Goal: Task Accomplishment & Management: Use online tool/utility

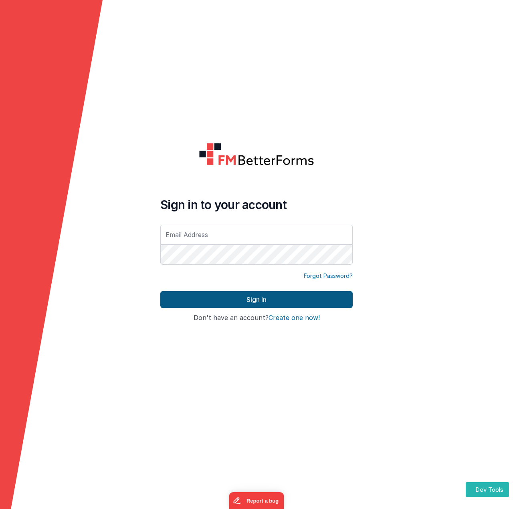
type input "[PERSON_NAME][EMAIL_ADDRESS][DOMAIN_NAME]"
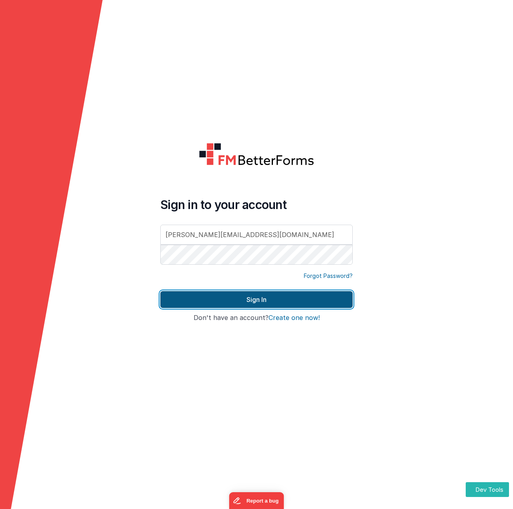
click at [251, 295] on button "Sign In" at bounding box center [256, 299] width 192 height 17
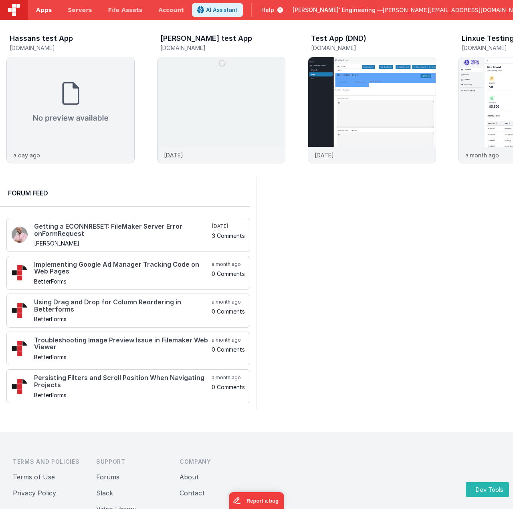
click at [38, 12] on span "Apps" at bounding box center [44, 10] width 16 height 8
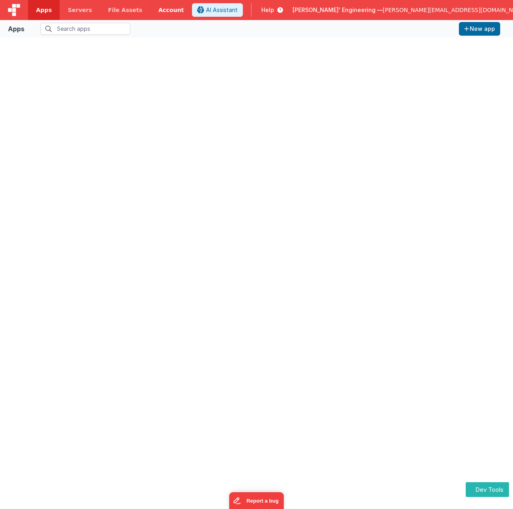
click at [161, 12] on link "Account" at bounding box center [171, 10] width 42 height 20
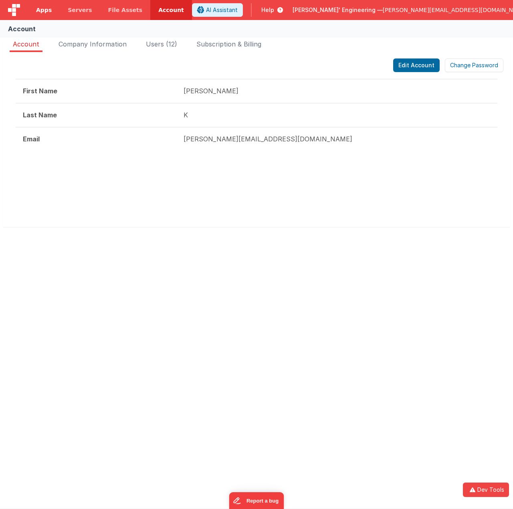
click at [40, 14] on span "Apps" at bounding box center [44, 10] width 16 height 8
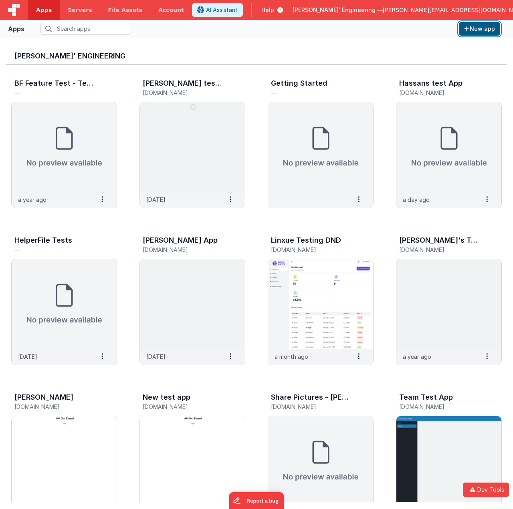
click at [471, 30] on button "New app" at bounding box center [479, 29] width 41 height 14
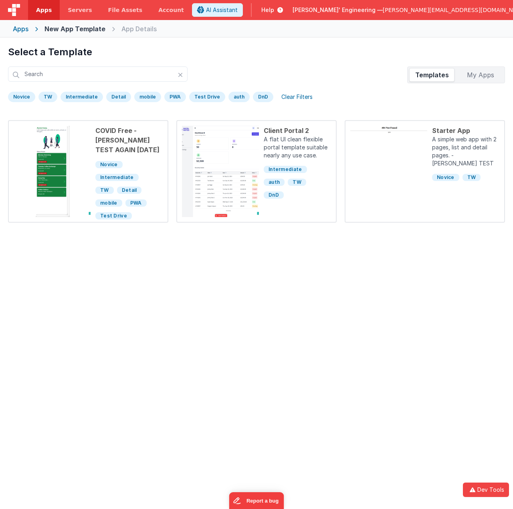
click at [485, 80] on div "My Apps" at bounding box center [479, 74] width 45 height 13
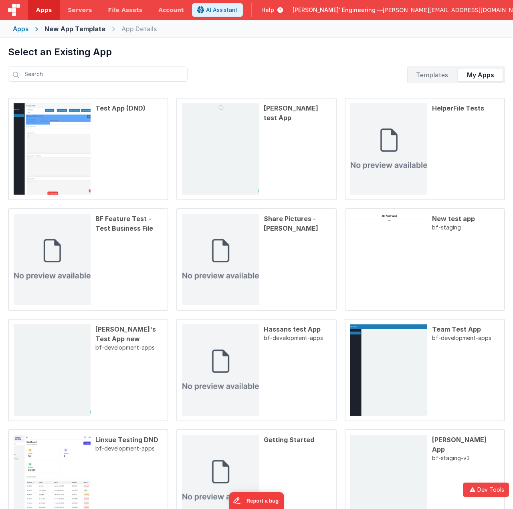
click at [426, 73] on div "Templates" at bounding box center [431, 74] width 45 height 13
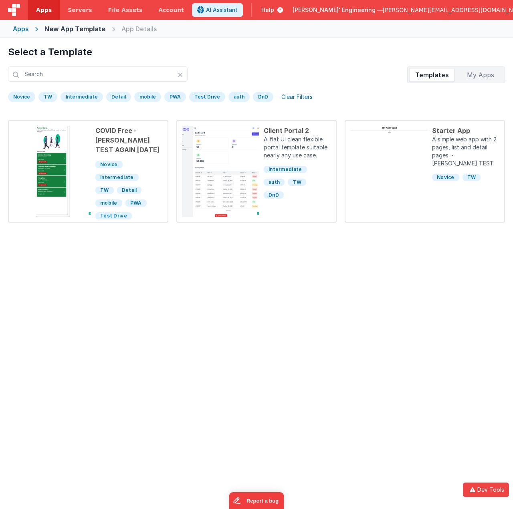
click at [286, 96] on div "Clear Filters" at bounding box center [296, 96] width 41 height 11
click at [182, 73] on icon at bounding box center [180, 75] width 5 height 6
click at [128, 74] on input "text" at bounding box center [97, 73] width 179 height 15
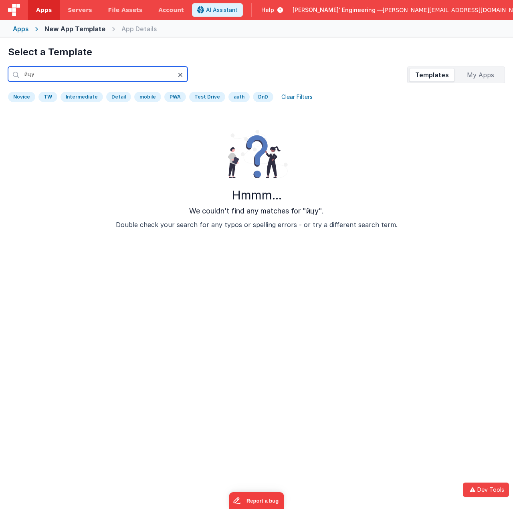
type input "йцу"
click at [180, 78] on icon at bounding box center [180, 75] width 5 height 6
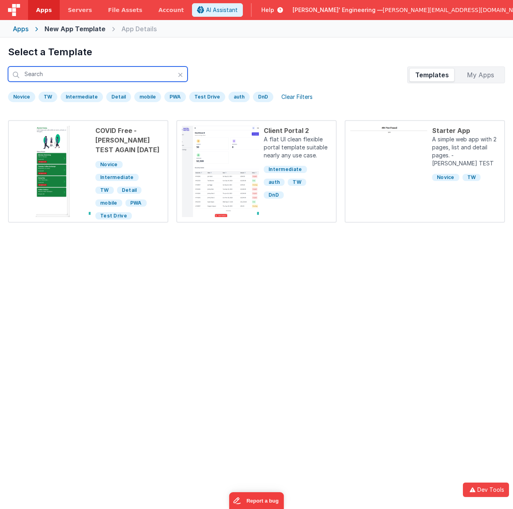
click at [72, 70] on input "text" at bounding box center [97, 73] width 179 height 15
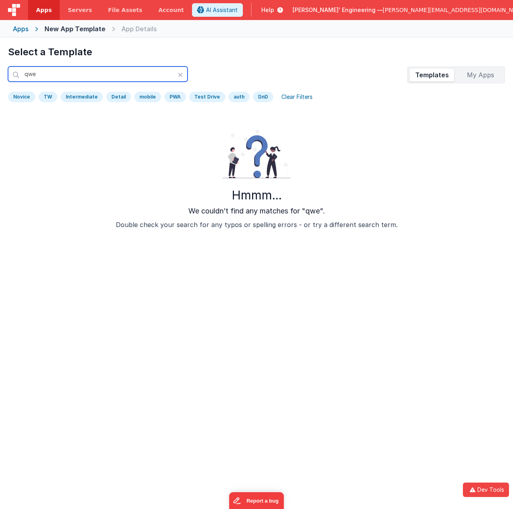
type input "qwe"
click at [283, 98] on div "Clear Filters" at bounding box center [296, 96] width 41 height 11
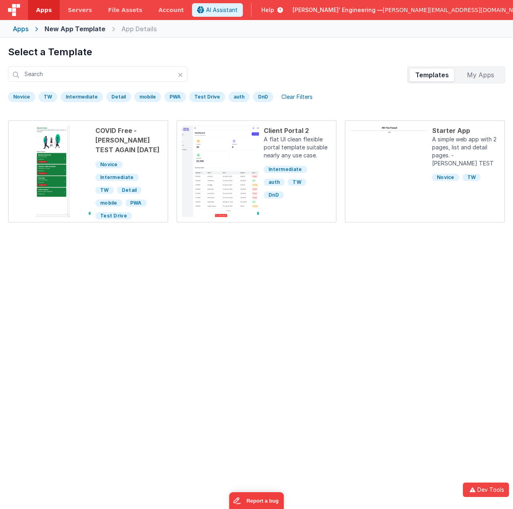
click at [258, 95] on div "DnD" at bounding box center [263, 97] width 20 height 10
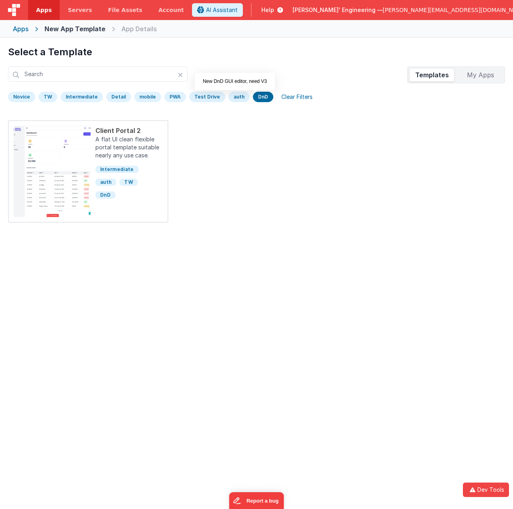
click at [229, 99] on div "auth" at bounding box center [238, 97] width 21 height 10
click at [209, 99] on div "Test Drive" at bounding box center [207, 97] width 36 height 10
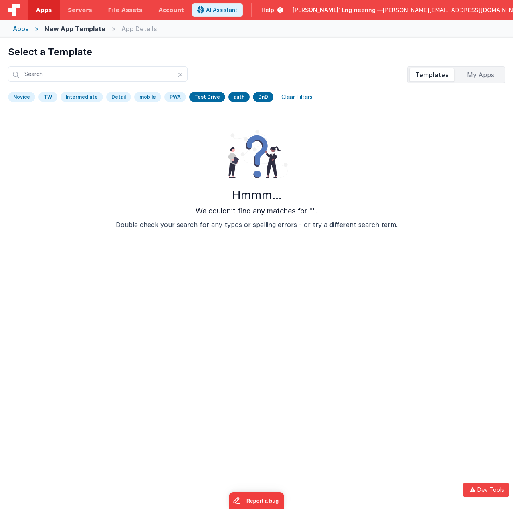
click at [170, 98] on div "PWA" at bounding box center [175, 97] width 22 height 10
click at [128, 97] on div "Novice TW Intermediate Detail mobile PWA Test Drive auth DnD Clear Filters" at bounding box center [256, 98] width 497 height 14
click at [177, 76] on input "text" at bounding box center [97, 73] width 179 height 15
click at [184, 76] on div at bounding box center [183, 74] width 10 height 17
click at [290, 98] on div "Clear Filters" at bounding box center [296, 96] width 41 height 11
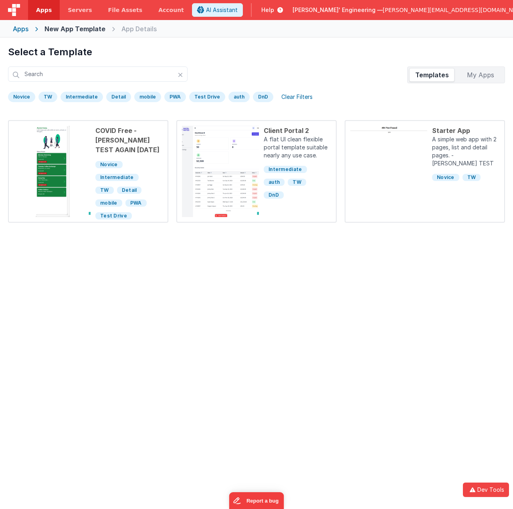
click at [256, 98] on div "DnD" at bounding box center [263, 97] width 20 height 10
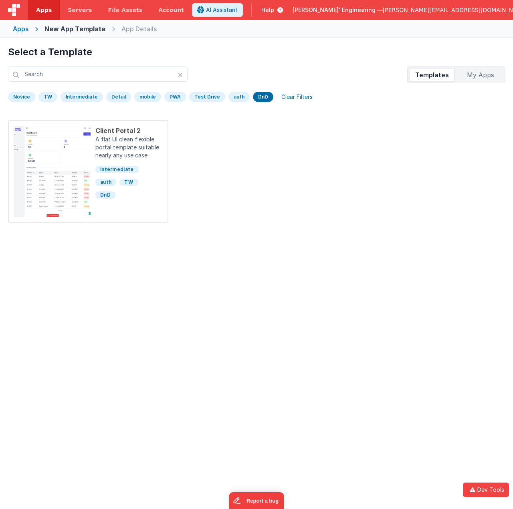
click at [230, 98] on div "auth" at bounding box center [238, 97] width 21 height 10
click at [192, 98] on div "Test Drive" at bounding box center [207, 97] width 36 height 10
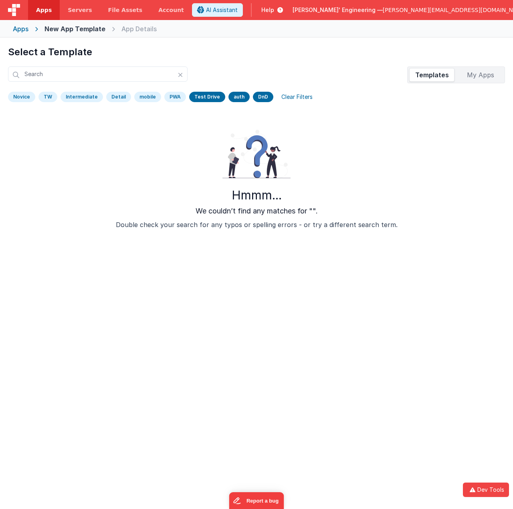
click at [254, 99] on div "DnD" at bounding box center [263, 97] width 20 height 10
click at [234, 96] on div "auth" at bounding box center [238, 97] width 21 height 10
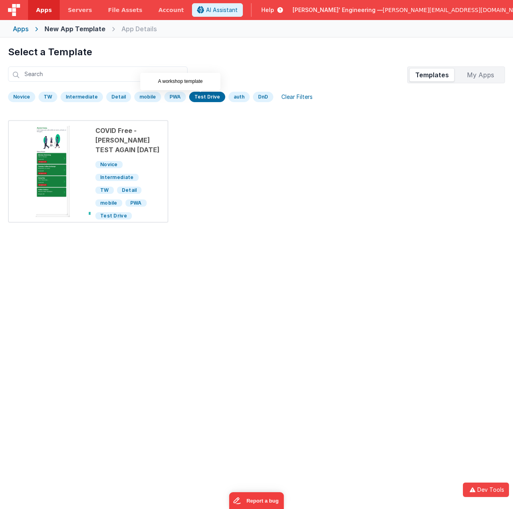
click at [236, 96] on div "auth" at bounding box center [238, 97] width 21 height 10
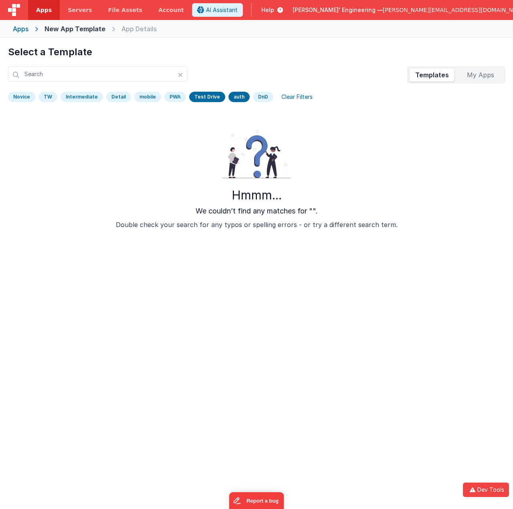
click at [214, 94] on div "Test Drive" at bounding box center [207, 97] width 36 height 10
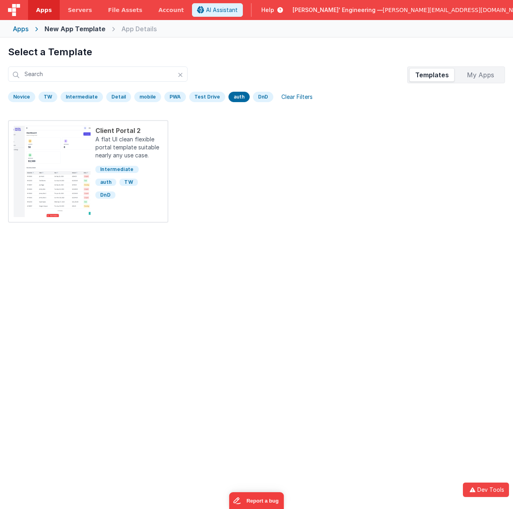
click at [228, 98] on div "auth" at bounding box center [238, 97] width 21 height 10
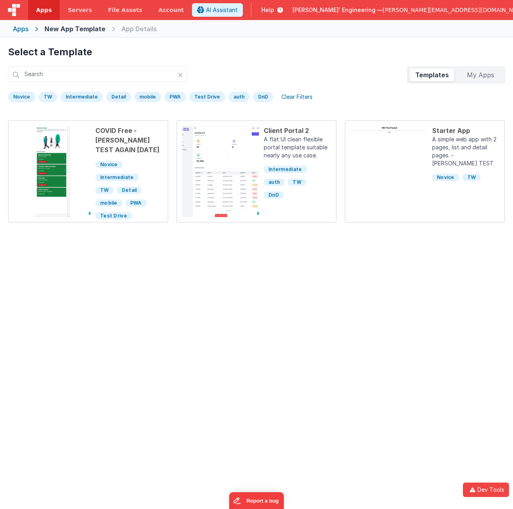
click at [26, 96] on div "Novice" at bounding box center [21, 97] width 27 height 10
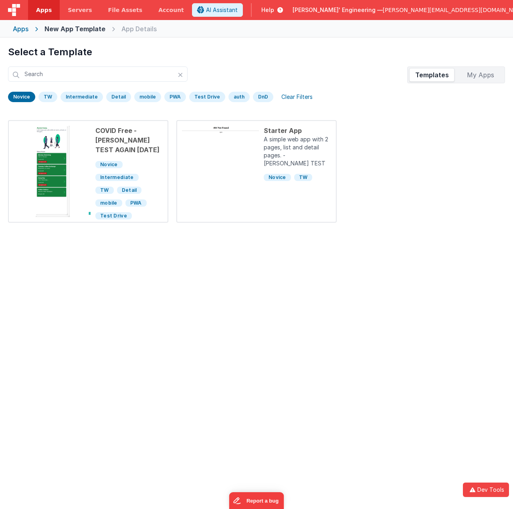
click at [26, 96] on div "Novice" at bounding box center [21, 97] width 27 height 10
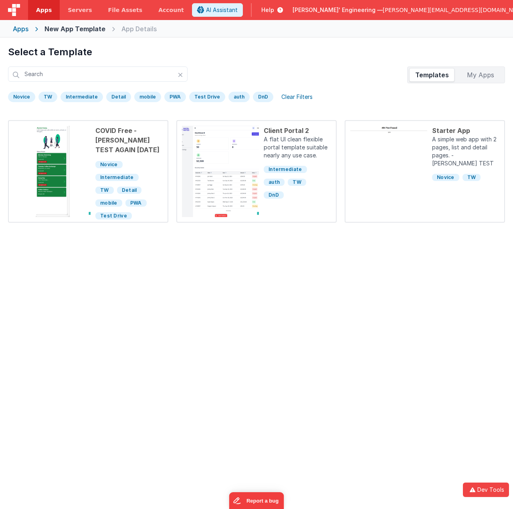
click at [49, 94] on div "TW" at bounding box center [47, 97] width 19 height 10
click at [50, 94] on div "TW" at bounding box center [47, 97] width 19 height 10
click at [70, 96] on div "Intermediate" at bounding box center [81, 97] width 42 height 10
click at [115, 97] on div "Detail" at bounding box center [118, 97] width 25 height 10
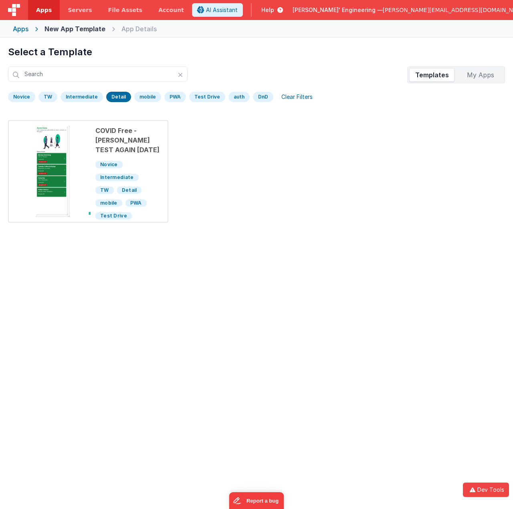
click at [115, 97] on div "Detail" at bounding box center [118, 97] width 25 height 10
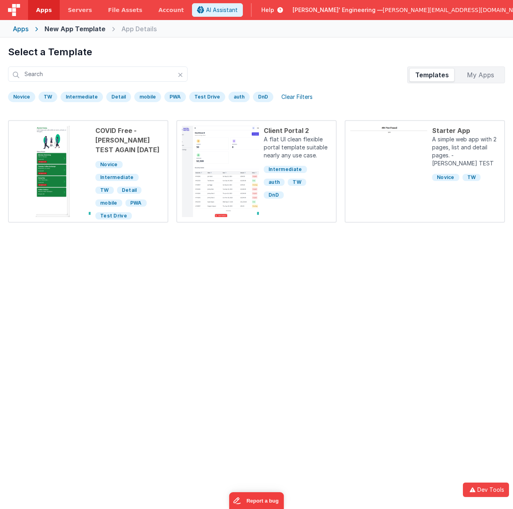
click at [139, 95] on div "mobile" at bounding box center [147, 97] width 27 height 10
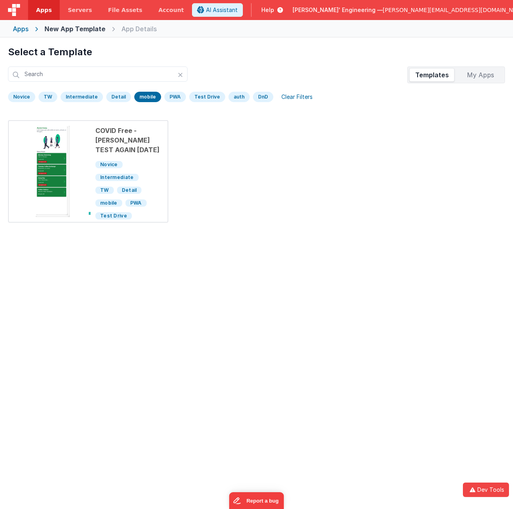
click at [139, 95] on div "mobile" at bounding box center [147, 97] width 27 height 10
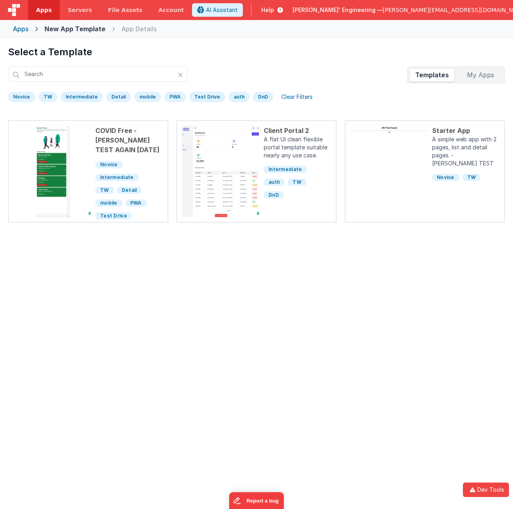
click at [169, 99] on div "PWA" at bounding box center [175, 97] width 22 height 10
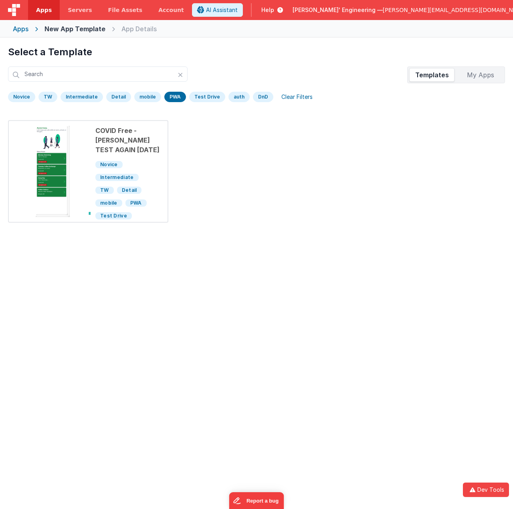
click at [169, 99] on div "PWA" at bounding box center [175, 97] width 22 height 10
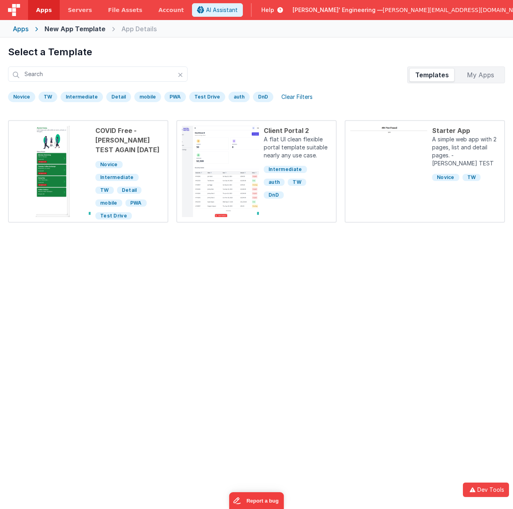
click at [203, 96] on div "Test Drive" at bounding box center [207, 97] width 36 height 10
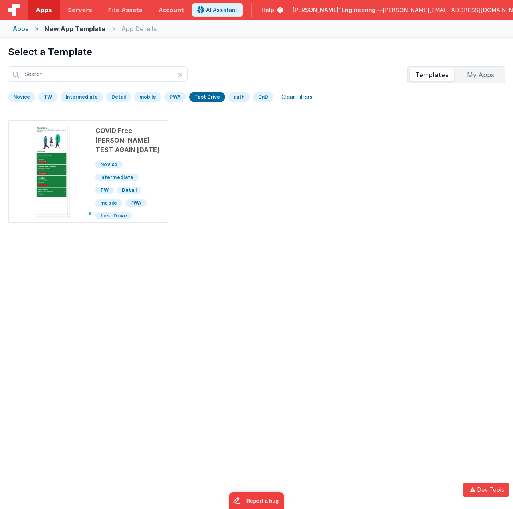
click at [203, 96] on div "Test Drive" at bounding box center [207, 97] width 36 height 10
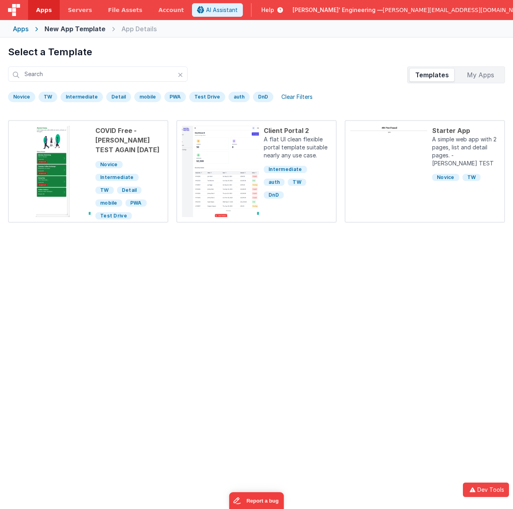
click at [228, 95] on div "auth" at bounding box center [238, 97] width 21 height 10
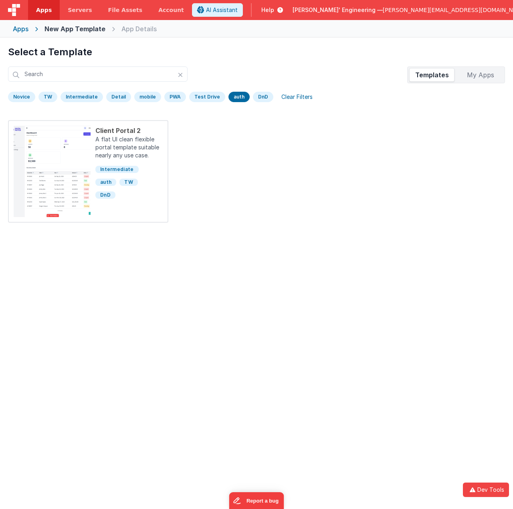
click at [228, 95] on div "auth" at bounding box center [238, 97] width 21 height 10
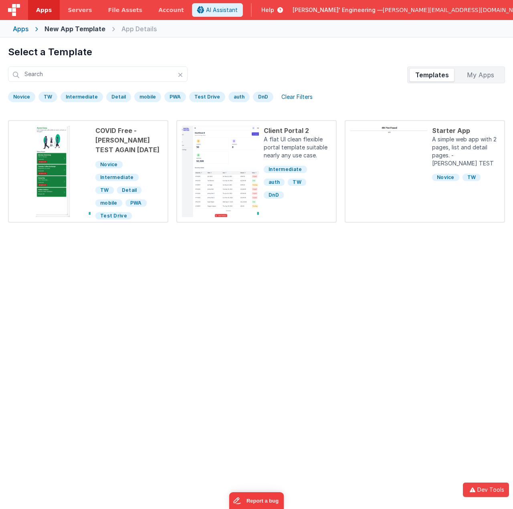
click at [253, 100] on div "DnD" at bounding box center [263, 97] width 20 height 10
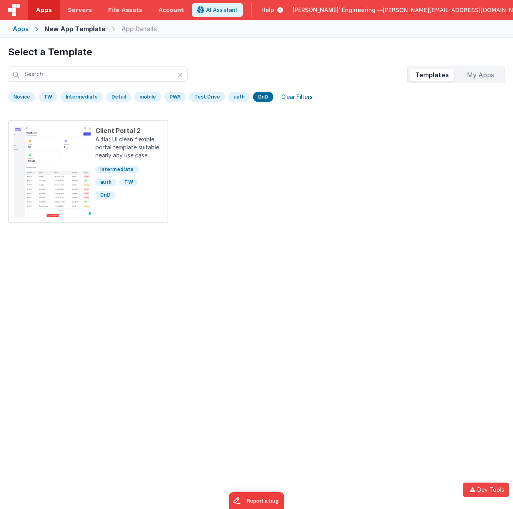
click at [253, 100] on div "DnD" at bounding box center [263, 97] width 20 height 10
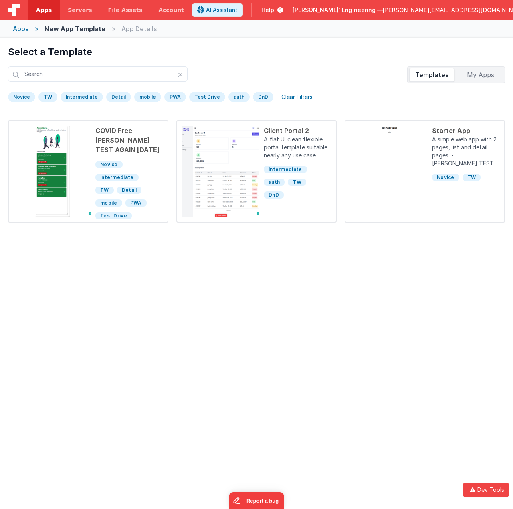
click at [230, 98] on div "auth" at bounding box center [238, 97] width 21 height 10
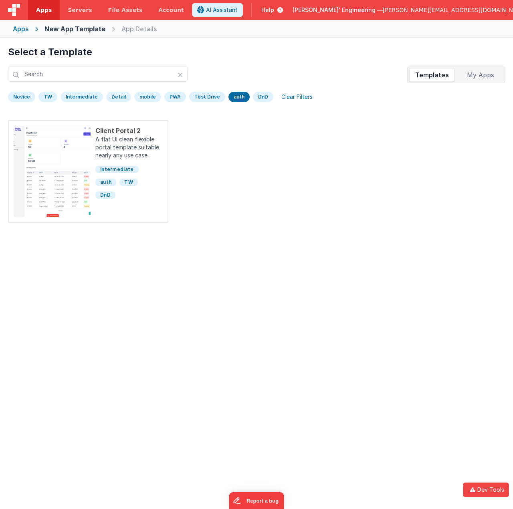
click at [253, 97] on div "DnD" at bounding box center [263, 97] width 20 height 10
click at [208, 98] on div "Test Drive" at bounding box center [207, 97] width 36 height 10
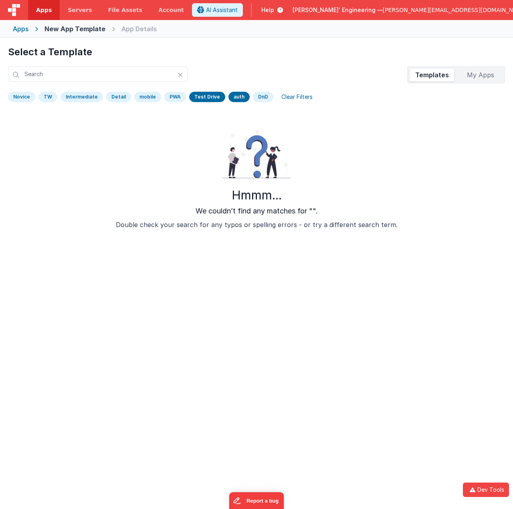
click at [210, 97] on div "Test Drive" at bounding box center [207, 97] width 36 height 10
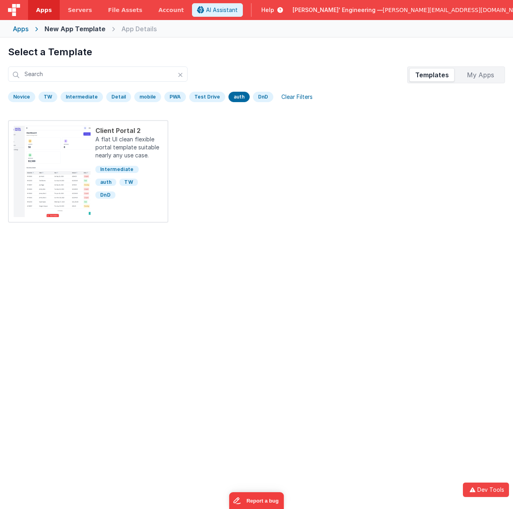
click at [210, 97] on div "Test Drive" at bounding box center [207, 97] width 36 height 10
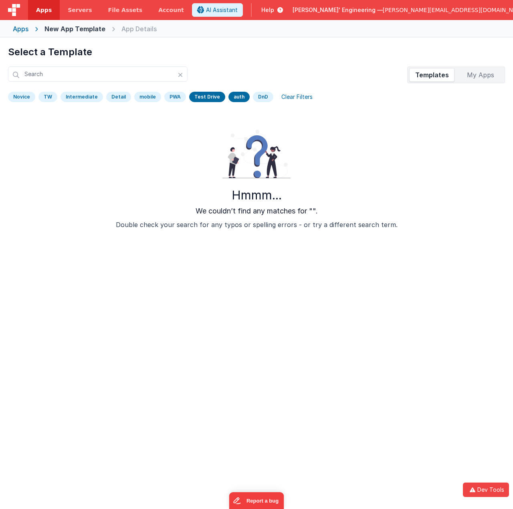
click at [233, 96] on div "auth" at bounding box center [238, 97] width 21 height 10
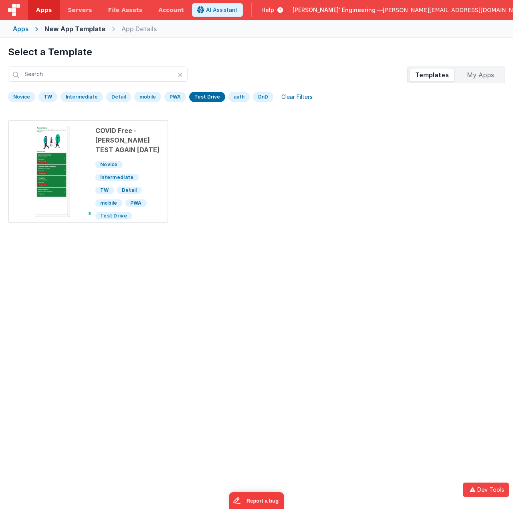
click at [230, 99] on div "auth" at bounding box center [238, 97] width 21 height 10
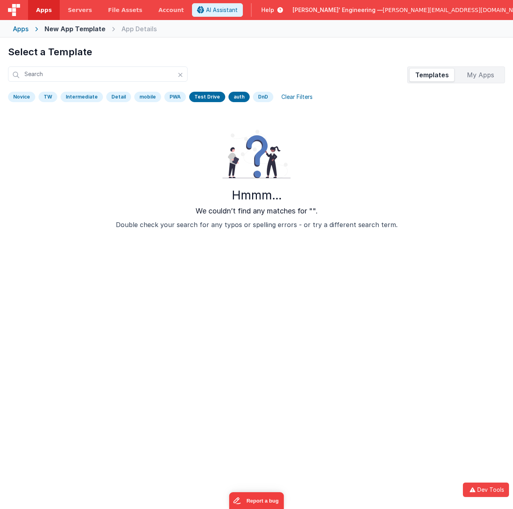
click at [232, 101] on div "auth" at bounding box center [238, 97] width 21 height 10
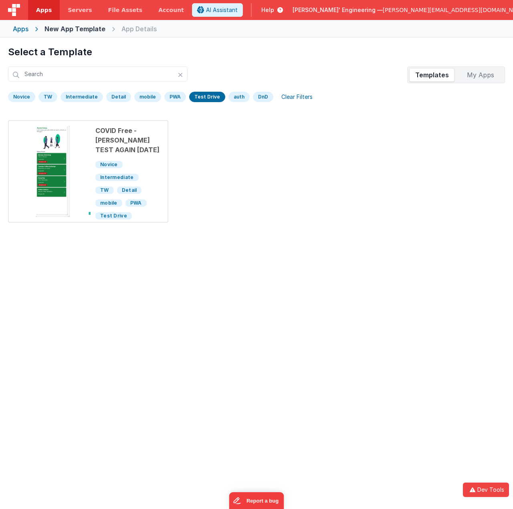
click at [232, 99] on div "auth" at bounding box center [238, 97] width 21 height 10
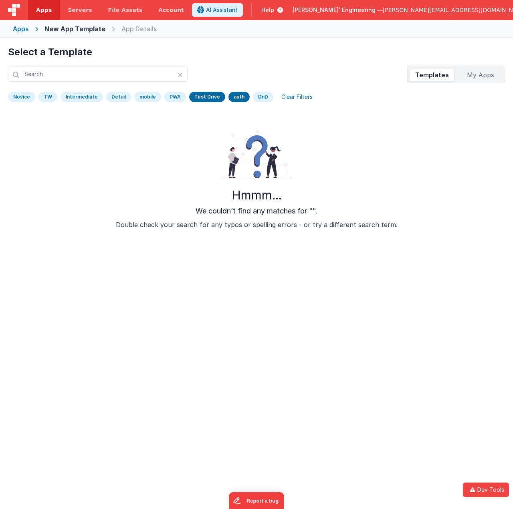
click at [212, 99] on div "Test Drive" at bounding box center [207, 97] width 36 height 10
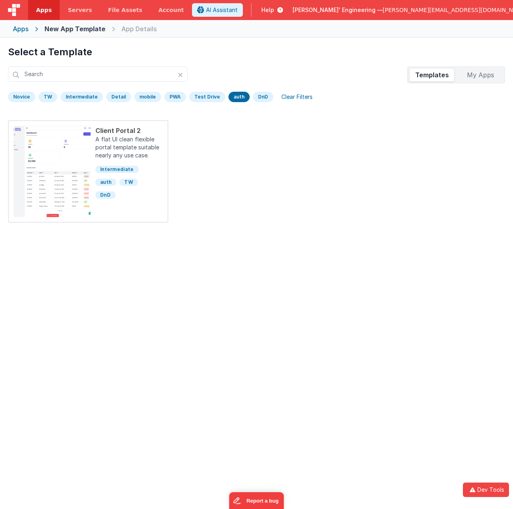
click at [201, 97] on div "Test Drive" at bounding box center [207, 97] width 36 height 10
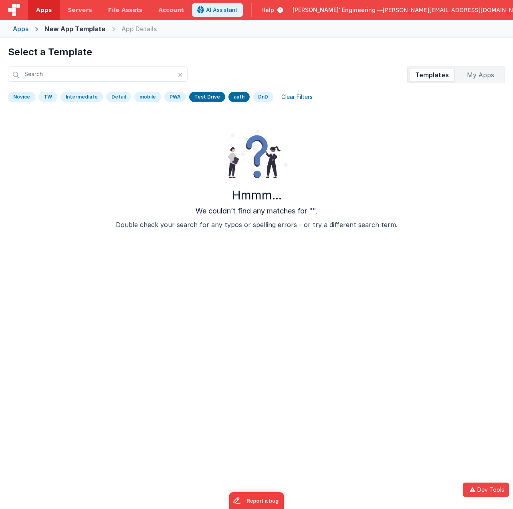
click at [82, 101] on div "Intermediate" at bounding box center [81, 97] width 42 height 10
click at [114, 95] on div "Detail" at bounding box center [118, 97] width 25 height 10
click at [198, 98] on div "Test Drive" at bounding box center [207, 97] width 36 height 10
click at [238, 98] on div "auth" at bounding box center [238, 97] width 21 height 10
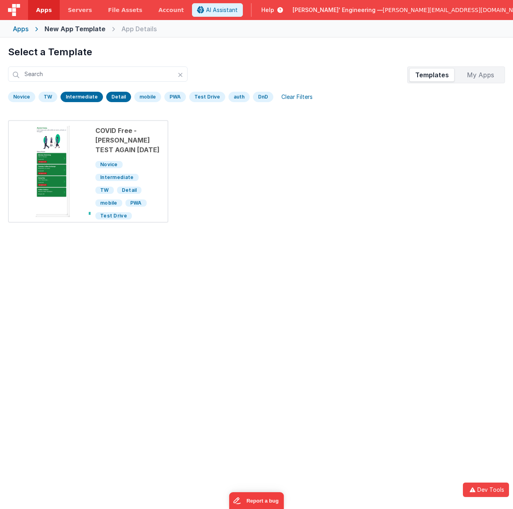
click at [134, 95] on div "mobile" at bounding box center [147, 97] width 27 height 10
click at [111, 93] on div "Detail" at bounding box center [118, 97] width 25 height 10
click at [88, 95] on div "Intermediate" at bounding box center [81, 97] width 42 height 10
click at [137, 99] on div "mobile" at bounding box center [147, 97] width 27 height 10
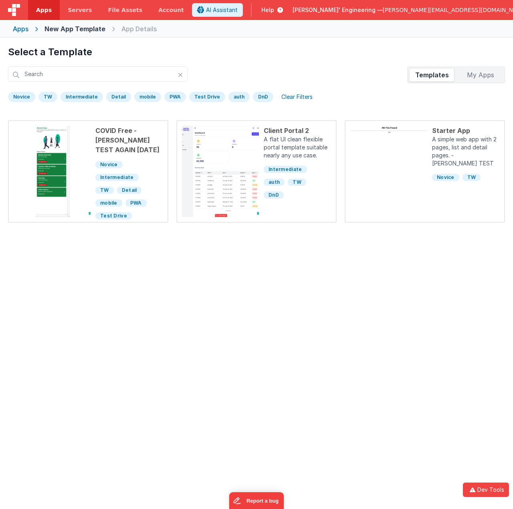
click at [31, 97] on div "Novice" at bounding box center [21, 97] width 27 height 10
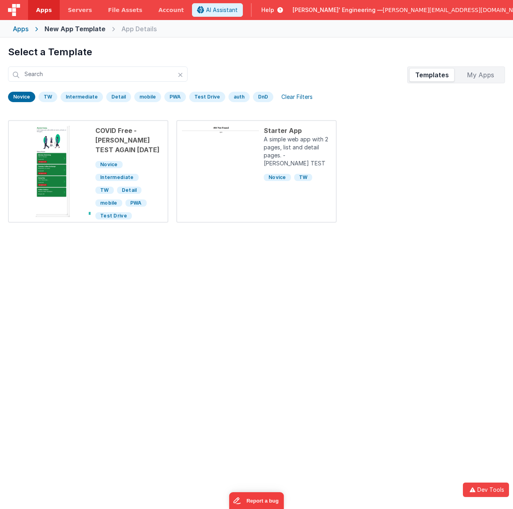
click at [52, 100] on div "TW" at bounding box center [47, 97] width 19 height 10
click at [75, 95] on div "Intermediate" at bounding box center [81, 97] width 42 height 10
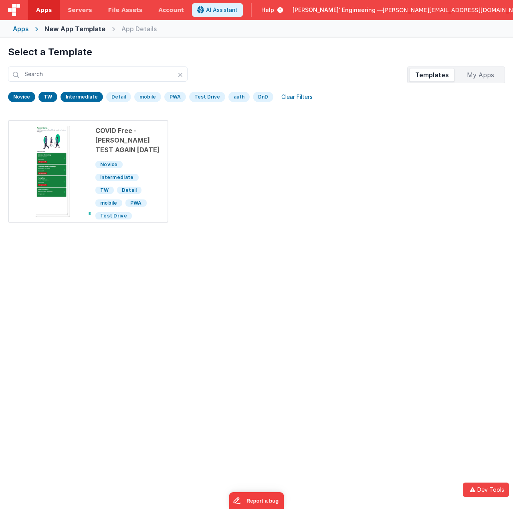
click at [114, 97] on div "Detail" at bounding box center [118, 97] width 25 height 10
click at [259, 95] on div "DnD" at bounding box center [263, 97] width 20 height 10
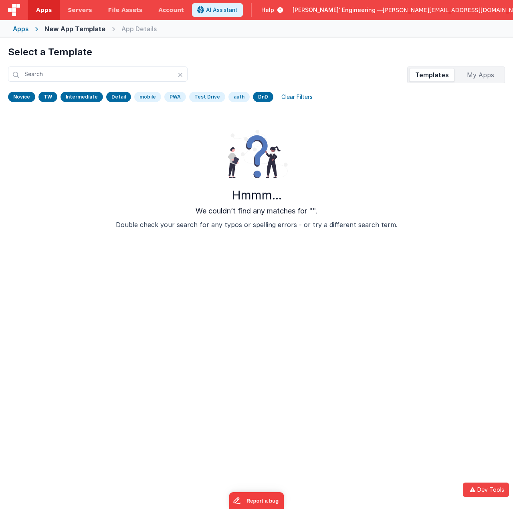
click at [39, 99] on div "Novice TW Intermediate Detail mobile PWA Test Drive auth DnD Clear Filters" at bounding box center [256, 98] width 497 height 14
click at [45, 99] on div "TW" at bounding box center [47, 97] width 19 height 10
click at [76, 95] on div "Intermediate" at bounding box center [81, 97] width 42 height 10
click at [118, 98] on div "Detail" at bounding box center [118, 97] width 25 height 10
click at [315, 211] on div "We couldn’t find any matches for ""." at bounding box center [256, 210] width 122 height 11
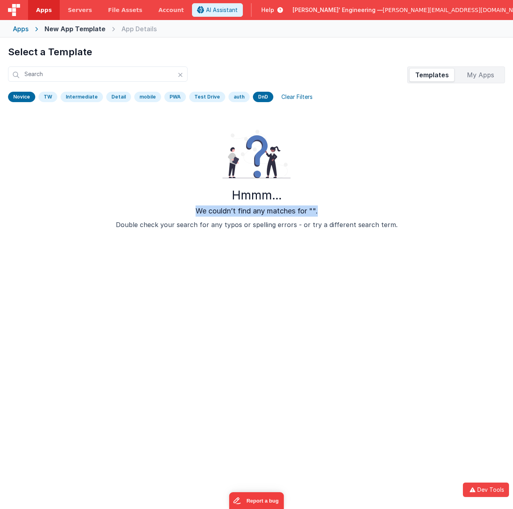
drag, startPoint x: 196, startPoint y: 210, endPoint x: 319, endPoint y: 210, distance: 123.0
click at [319, 210] on div "Hmmm... We couldn’t find any matches for "". Double check your search for any t…" at bounding box center [256, 179] width 484 height 119
copy div "We couldn’t find any matches for ""."
click at [315, 231] on div "Hmmm... We couldn’t find any matches for "". Double check your search for any t…" at bounding box center [256, 179] width 484 height 119
click at [330, 312] on div "Hmmm... We couldn’t find any matches for "". Double check your search for any t…" at bounding box center [256, 230] width 497 height 221
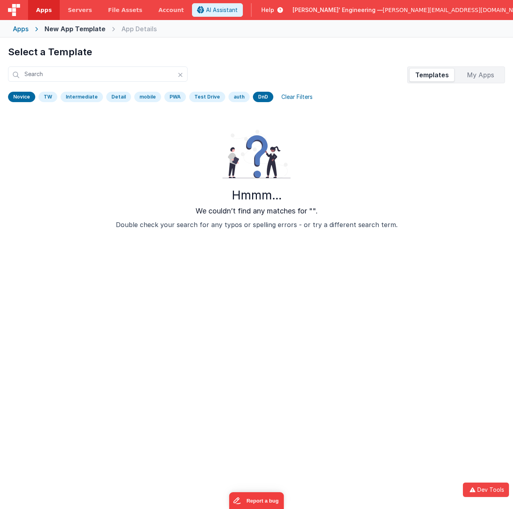
click at [255, 98] on div "DnD" at bounding box center [263, 97] width 20 height 10
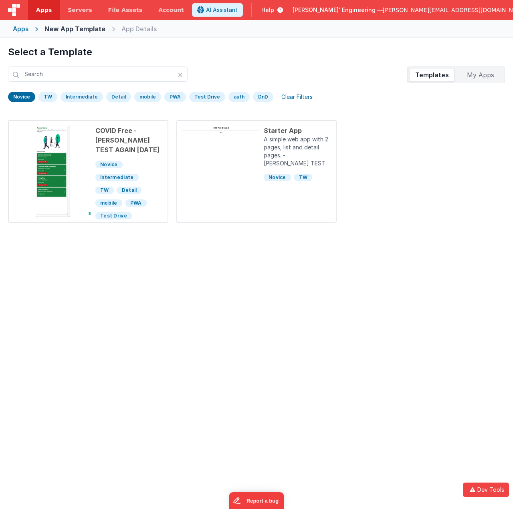
click at [20, 95] on div "Novice" at bounding box center [21, 97] width 27 height 10
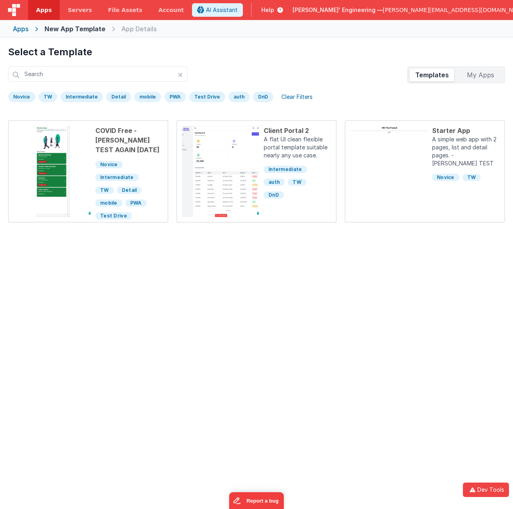
drag, startPoint x: 49, startPoint y: 54, endPoint x: 91, endPoint y: 52, distance: 42.1
click at [91, 52] on h1 "Select a Template" at bounding box center [256, 52] width 497 height 13
copy h1 "Template"
click at [164, 319] on div "Preview COVID Free - [PERSON_NAME] TEST AGAIN [DATE] This is a simple mobile fi…" at bounding box center [256, 222] width 497 height 205
click at [198, 318] on div "Preview COVID Free - [PERSON_NAME] TEST AGAIN [DATE] This is a simple mobile fi…" at bounding box center [256, 222] width 497 height 205
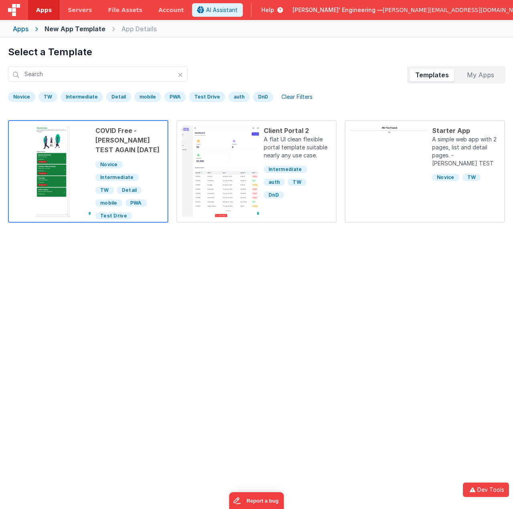
click at [113, 141] on div "COVID Free - [PERSON_NAME] TEST AGAIN [DATE]" at bounding box center [128, 140] width 67 height 29
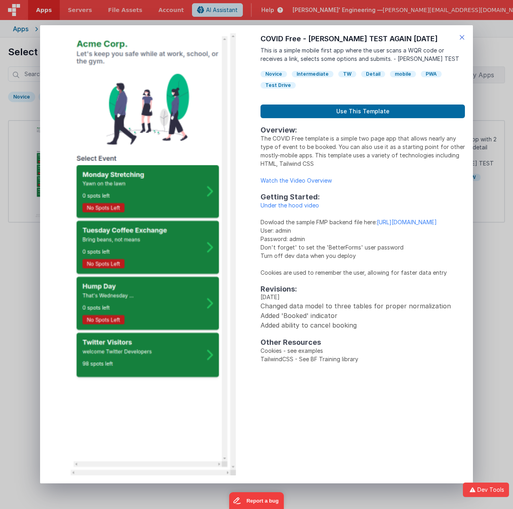
click at [461, 35] on icon at bounding box center [462, 37] width 6 height 11
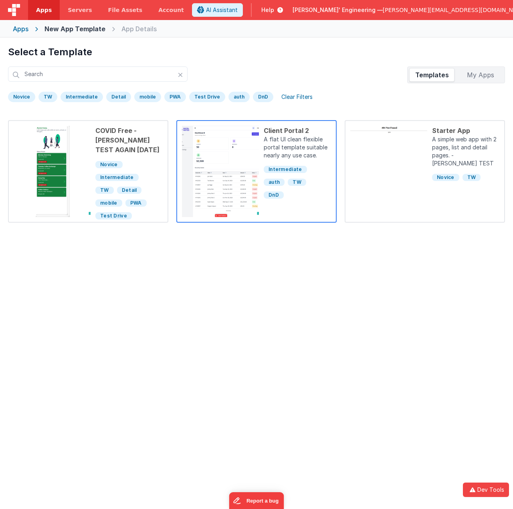
click at [301, 202] on div "Client Portal 2 A flat UI clean flexible portal template suitable nearly any us…" at bounding box center [295, 171] width 72 height 91
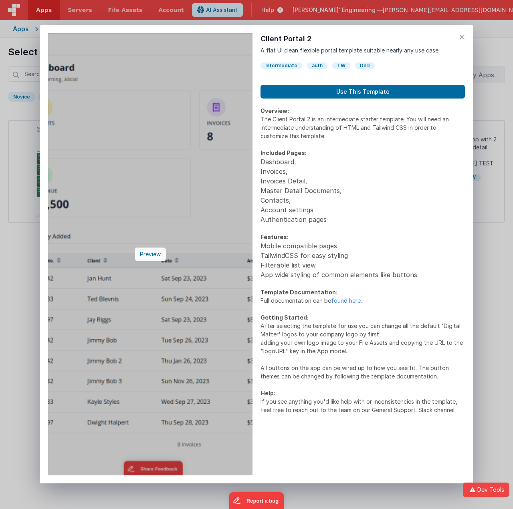
click at [151, 253] on div "Preview" at bounding box center [150, 255] width 31 height 14
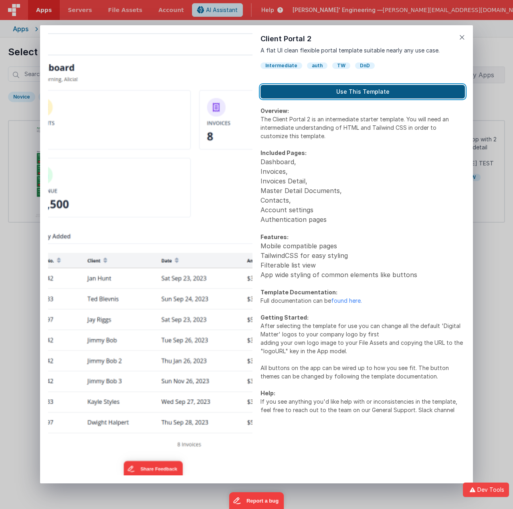
click at [385, 93] on button "Use This Template" at bounding box center [362, 92] width 204 height 14
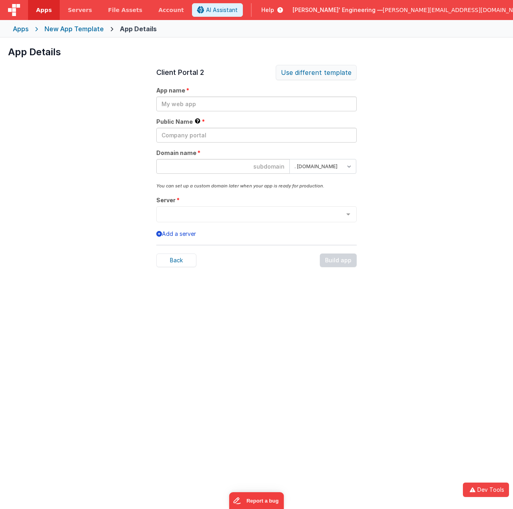
click at [321, 76] on div "Use different template" at bounding box center [316, 72] width 81 height 15
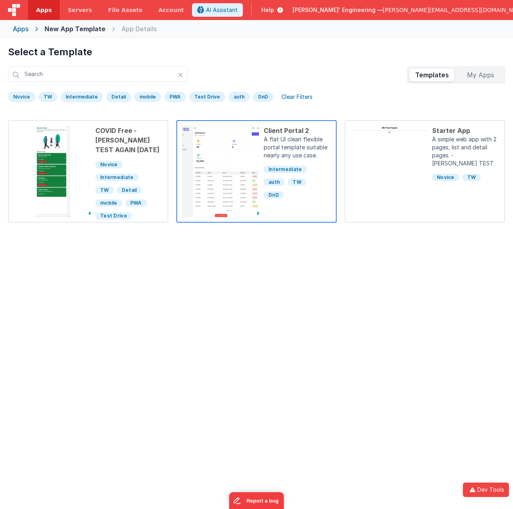
click at [303, 199] on div "Client Portal 2 A flat UI clean flexible portal template suitable nearly any us…" at bounding box center [295, 171] width 72 height 91
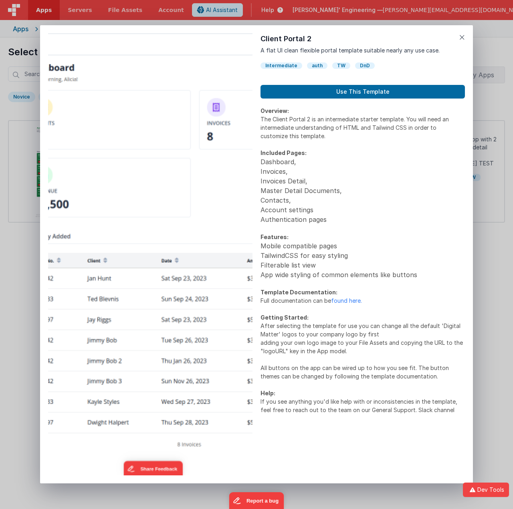
click at [333, 65] on div "TW" at bounding box center [341, 65] width 18 height 6
click at [362, 65] on div "DnD" at bounding box center [365, 65] width 20 height 6
drag, startPoint x: 330, startPoint y: 64, endPoint x: 310, endPoint y: 64, distance: 20.8
click at [332, 64] on div "TW" at bounding box center [341, 65] width 18 height 6
drag, startPoint x: 276, startPoint y: 62, endPoint x: 324, endPoint y: 56, distance: 48.3
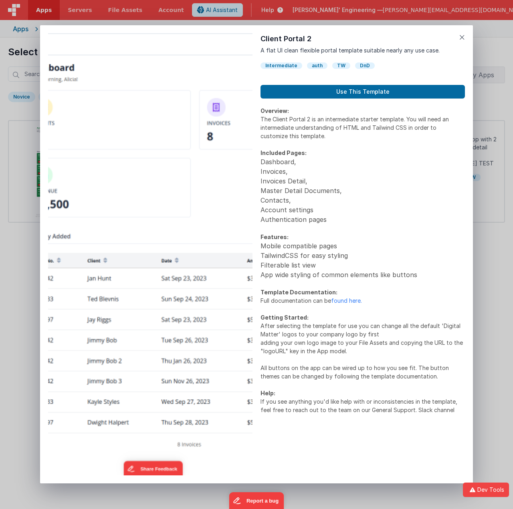
click at [279, 63] on div "Client Portal 2 A flat UI clean flexible portal template suitable nearly any us…" at bounding box center [362, 51] width 204 height 36
click at [465, 37] on div "Preview Client Portal 2 A flat UI clean flexible portal template suitable nearl…" at bounding box center [256, 254] width 433 height 458
click at [463, 37] on icon at bounding box center [462, 37] width 6 height 11
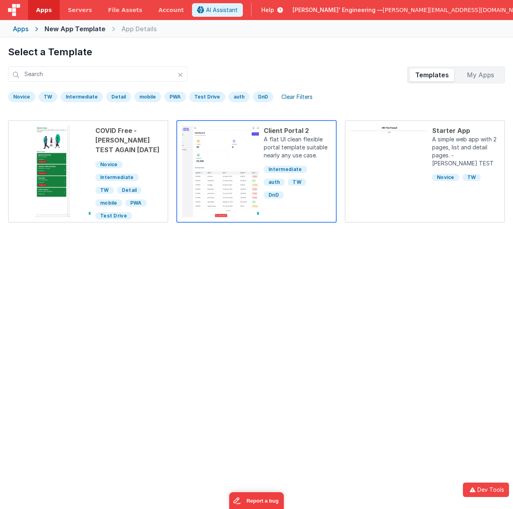
click at [282, 206] on div "Client Portal 2 A flat UI clean flexible portal template suitable nearly any us…" at bounding box center [295, 171] width 72 height 91
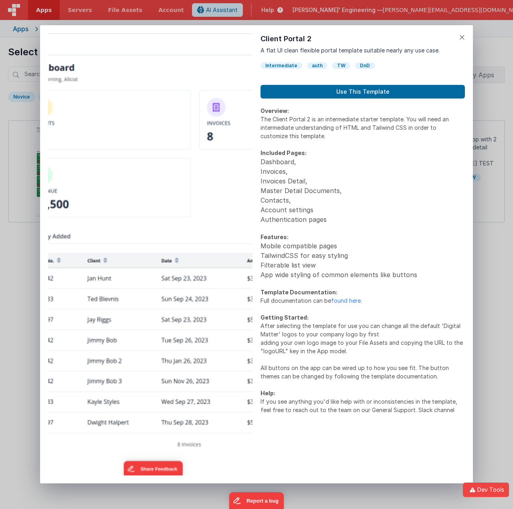
click at [367, 434] on div "Overview: The Client Portal 2 is an intermediate starter template. You will nee…" at bounding box center [362, 291] width 204 height 369
click at [349, 300] on link "found here." at bounding box center [346, 300] width 31 height 7
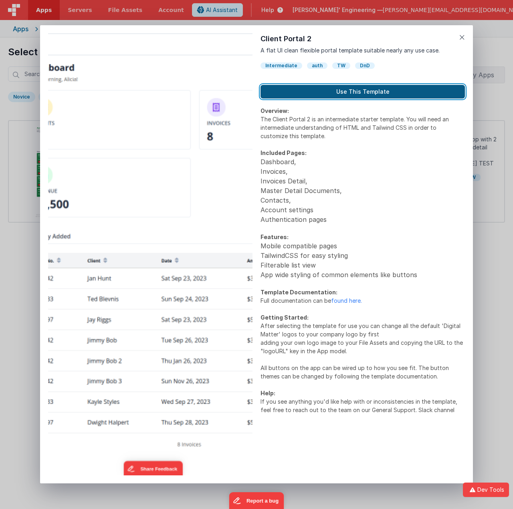
click at [360, 91] on button "Use This Template" at bounding box center [362, 92] width 204 height 14
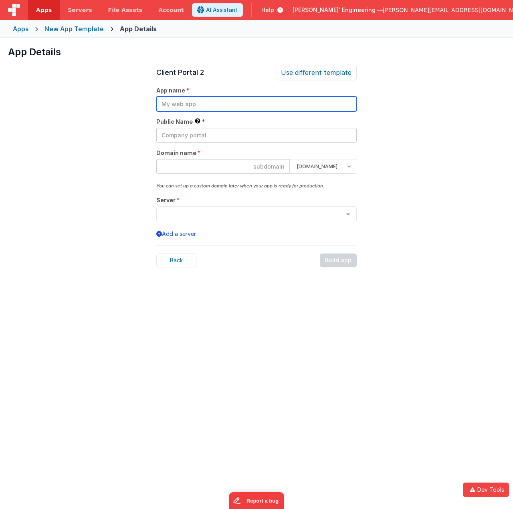
click at [195, 103] on input "text" at bounding box center [256, 104] width 200 height 15
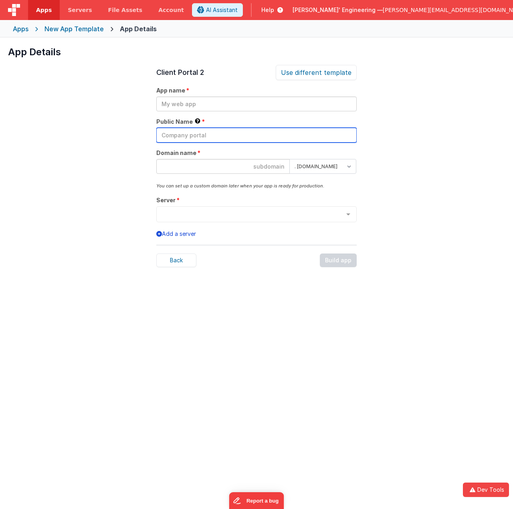
click at [217, 136] on input "text" at bounding box center [256, 135] width 200 height 15
click at [215, 161] on input at bounding box center [222, 166] width 133 height 15
drag, startPoint x: 442, startPoint y: 186, endPoint x: 428, endPoint y: 181, distance: 15.0
click at [429, 182] on div "App Details Preview COVID Free - [PERSON_NAME] TEST AGAIN [DATE] This is a simp…" at bounding box center [256, 292] width 513 height 509
click at [334, 262] on div "Back Build app" at bounding box center [256, 261] width 200 height 14
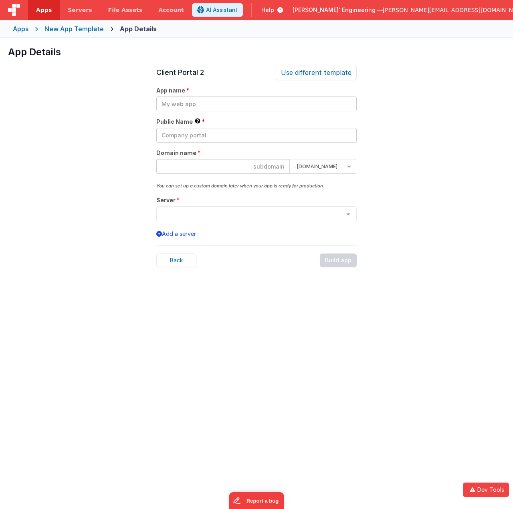
click at [168, 234] on button "Add a server" at bounding box center [176, 234] width 40 height 8
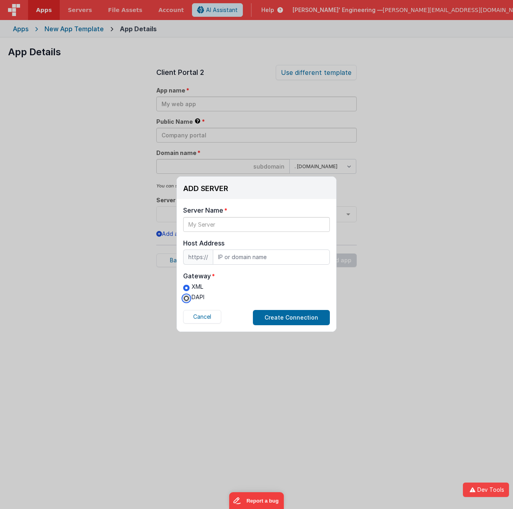
click at [185, 299] on input "DAPI" at bounding box center [186, 298] width 6 height 6
radio input "true"
click at [199, 317] on button "Cancel" at bounding box center [202, 317] width 38 height 14
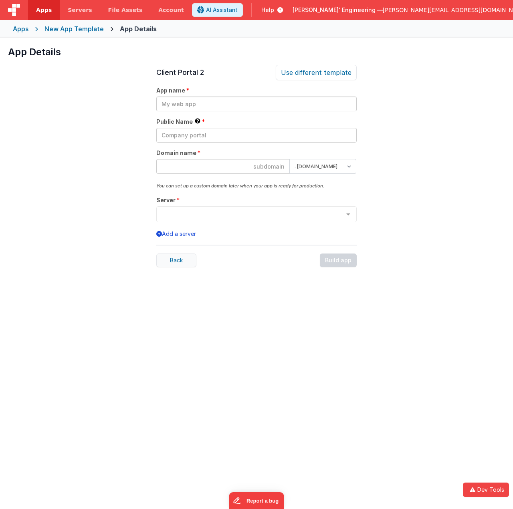
click at [178, 261] on div "Back" at bounding box center [176, 261] width 40 height 14
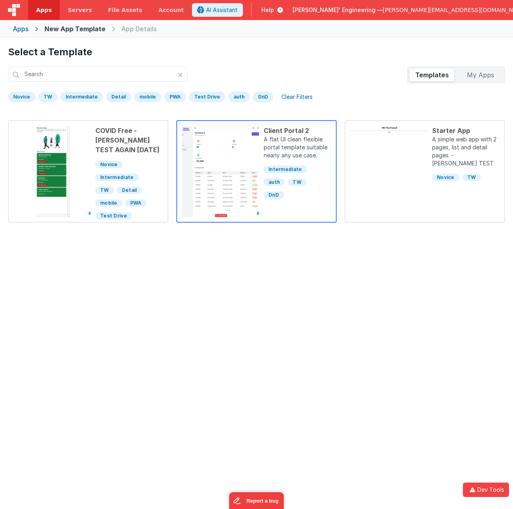
click at [304, 195] on div "Intermediate auth TW DnD" at bounding box center [297, 180] width 67 height 38
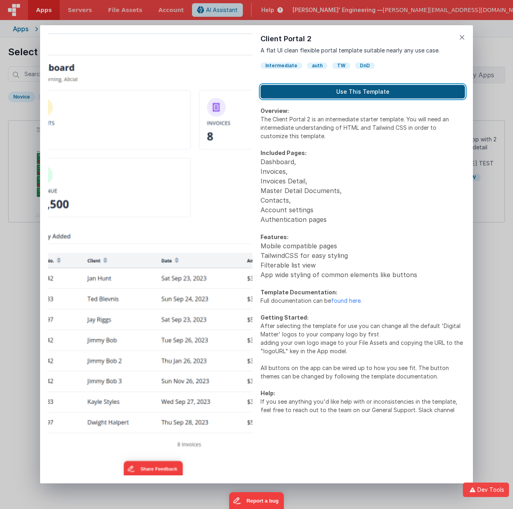
click at [330, 94] on button "Use This Template" at bounding box center [362, 92] width 204 height 14
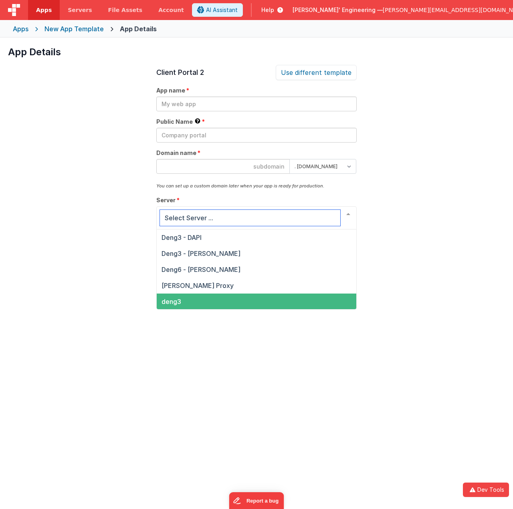
click at [224, 296] on span "deng3" at bounding box center [256, 302] width 199 height 16
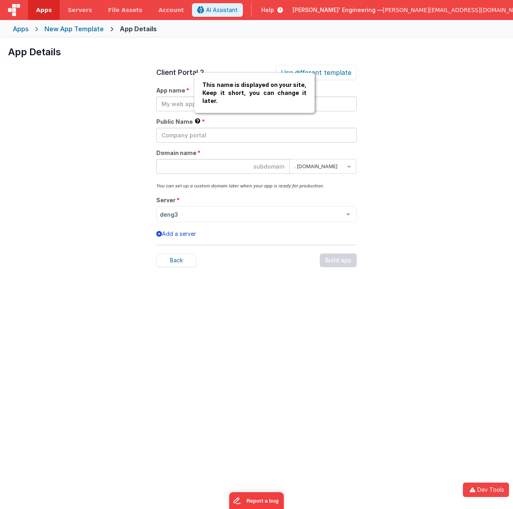
click at [194, 104] on div "This name is displayed on your site, Keep it short, you can change it later." at bounding box center [254, 93] width 120 height 40
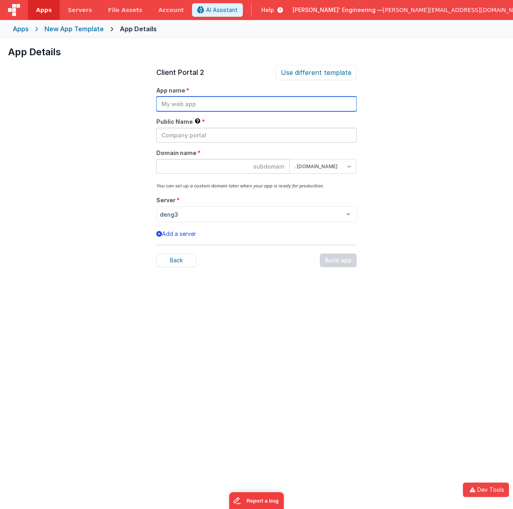
click at [167, 105] on input "text" at bounding box center [256, 104] width 200 height 15
type input "1"
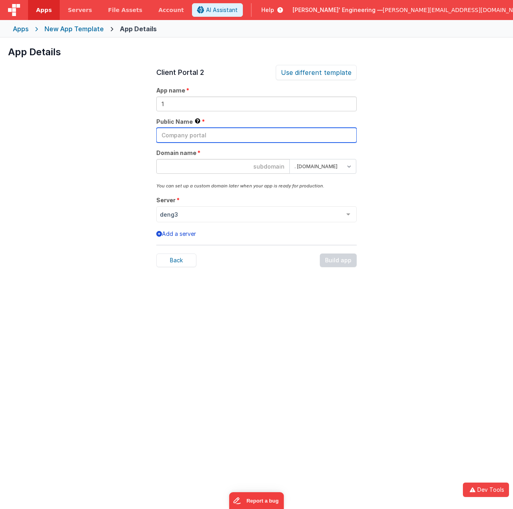
click at [237, 131] on input "text" at bounding box center [256, 135] width 200 height 15
type input "1"
click at [224, 163] on input at bounding box center [222, 166] width 133 height 15
type input "1"
click at [205, 225] on div "Client Portal 2 Use different template App name 1 Public Name This name is disp…" at bounding box center [256, 319] width 200 height 509
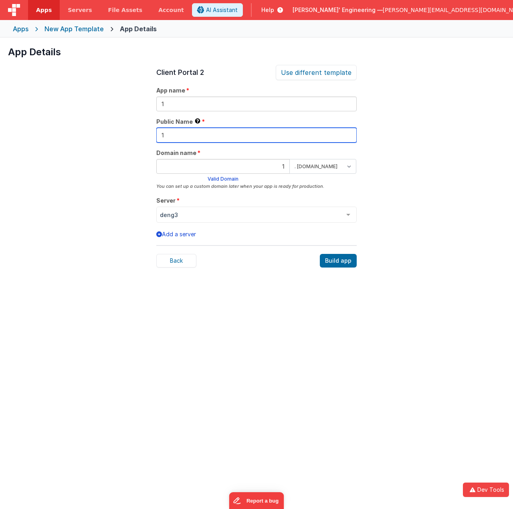
click at [184, 132] on input "1" at bounding box center [256, 135] width 200 height 15
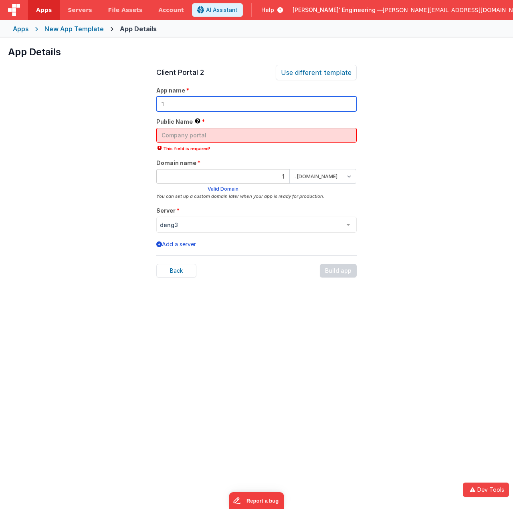
click at [194, 103] on input "1" at bounding box center [256, 104] width 200 height 15
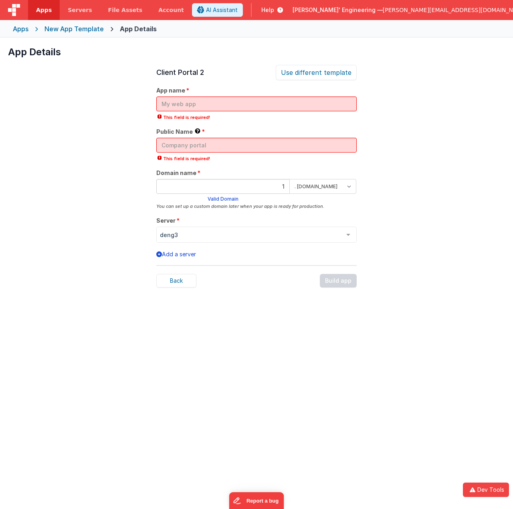
click at [413, 129] on div "App Details Preview COVID Free - [PERSON_NAME] TEST AGAIN [DATE] This is a simp…" at bounding box center [256, 292] width 513 height 509
click at [174, 100] on input "text" at bounding box center [256, 104] width 200 height 15
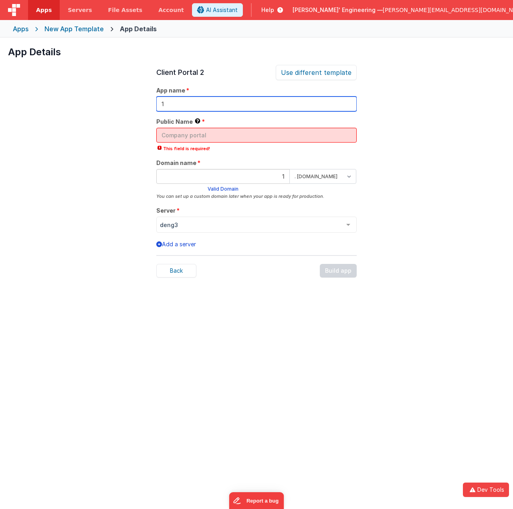
type input "1"
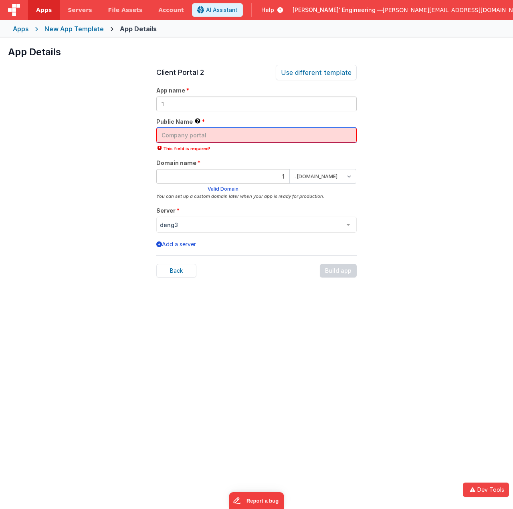
click at [216, 139] on input "text" at bounding box center [256, 135] width 200 height 15
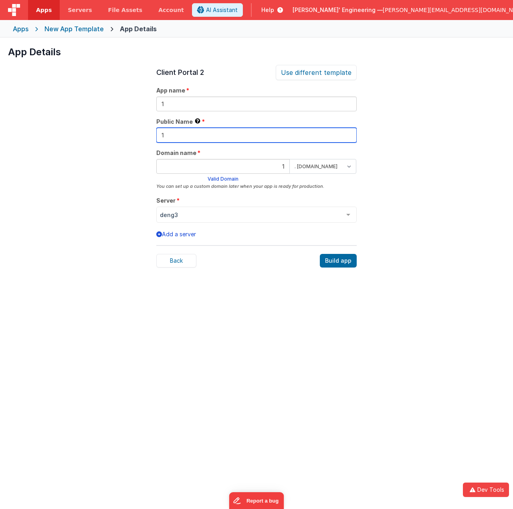
type input "1"
click at [421, 153] on div "App Details Preview COVID Free - [PERSON_NAME] TEST AGAIN [DATE] This is a simp…" at bounding box center [256, 292] width 513 height 509
drag, startPoint x: 272, startPoint y: 163, endPoint x: 289, endPoint y: 165, distance: 17.7
click at [289, 165] on form "1 . [DOMAIN_NAME] . [DOMAIN_NAME] Valid Domain" at bounding box center [256, 170] width 200 height 23
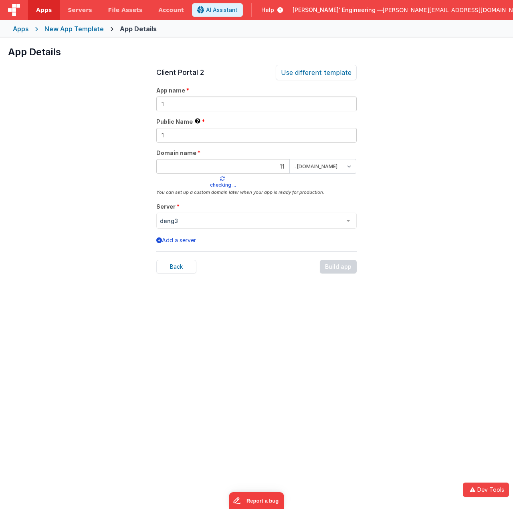
type input "11"
click at [405, 165] on div "App Details Preview COVID Free - [PERSON_NAME] TEST AGAIN [DATE] This is a simp…" at bounding box center [256, 292] width 513 height 509
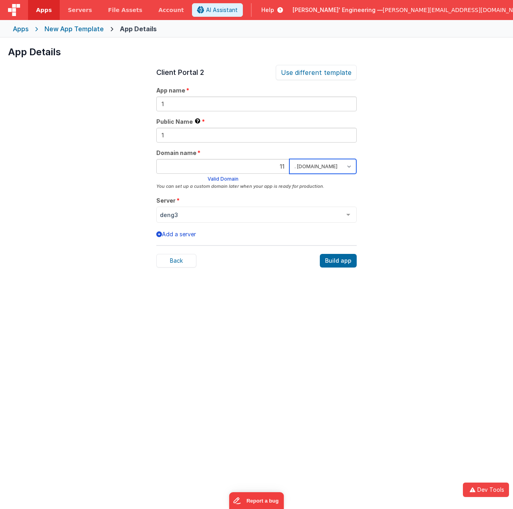
click at [344, 173] on select ". [DOMAIN_NAME] . [DOMAIN_NAME]" at bounding box center [322, 166] width 67 height 15
select select "[DOMAIN_NAME]"
click at [289, 159] on select ". [DOMAIN_NAME] . [DOMAIN_NAME]" at bounding box center [322, 166] width 67 height 15
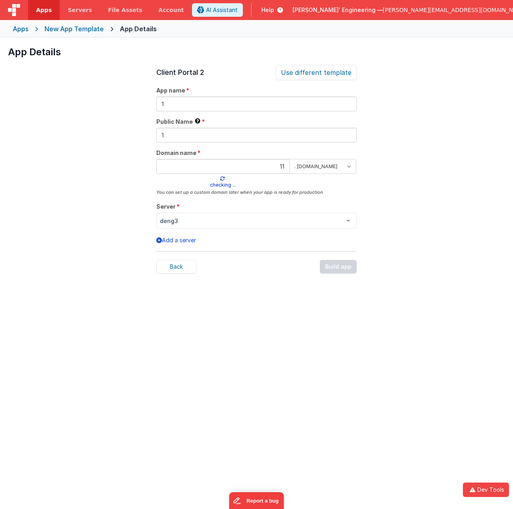
click at [429, 169] on div "App Details Preview COVID Free - [PERSON_NAME] TEST AGAIN [DATE] This is a simp…" at bounding box center [256, 292] width 513 height 509
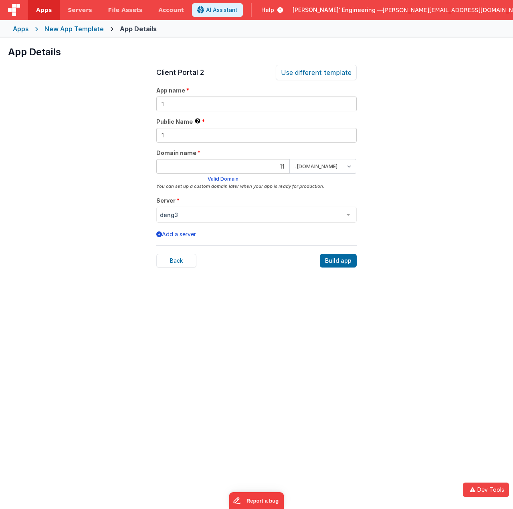
click at [477, 10] on span "[PERSON_NAME][EMAIL_ADDRESS][DOMAIN_NAME]" at bounding box center [454, 10] width 145 height 8
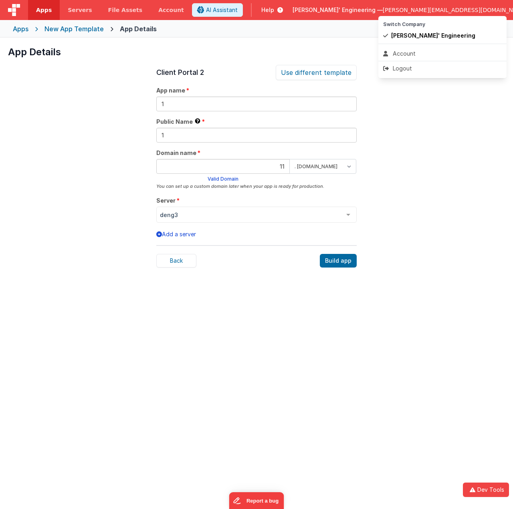
click at [110, 6] on button at bounding box center [256, 254] width 513 height 509
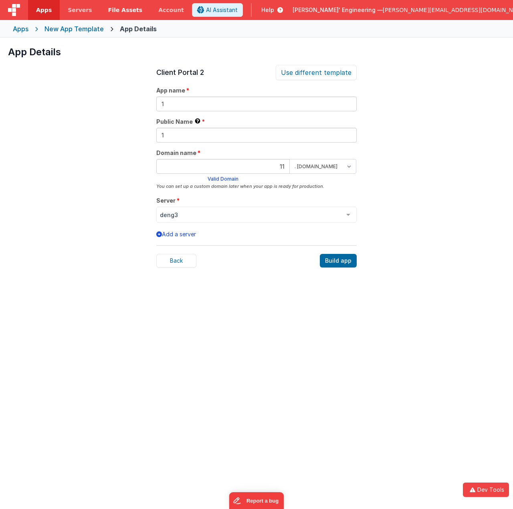
click at [114, 7] on span "File Assets" at bounding box center [125, 10] width 34 height 8
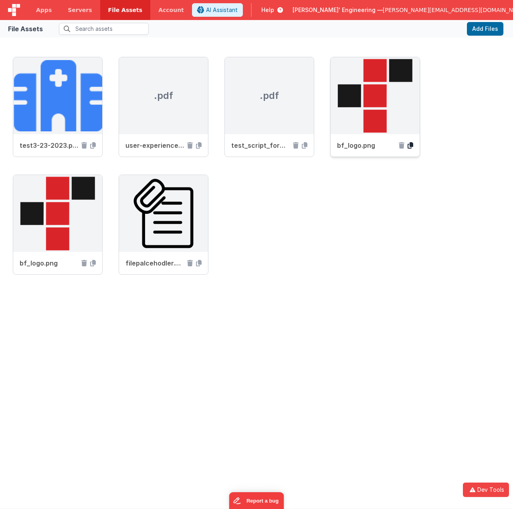
click at [411, 145] on icon at bounding box center [410, 145] width 6 height 6
click at [344, 205] on div "test3-23-2023.png .pdf user-experience-checklist.pdf .pdf test_script_formattin…" at bounding box center [256, 175] width 487 height 236
click at [475, 34] on button "Add Files" at bounding box center [485, 29] width 36 height 14
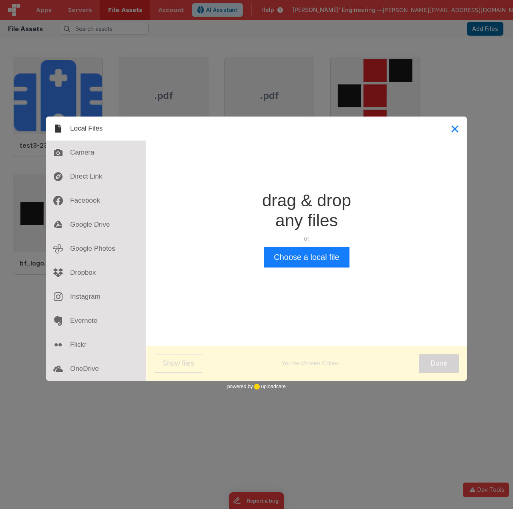
click at [456, 129] on button "Close" at bounding box center [455, 129] width 24 height 24
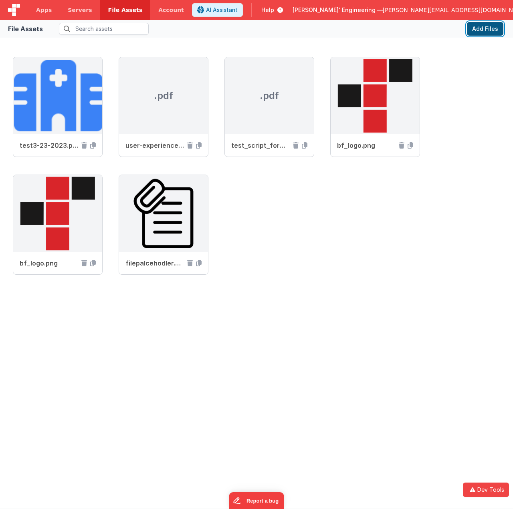
click at [492, 30] on button "Add Files" at bounding box center [485, 29] width 36 height 14
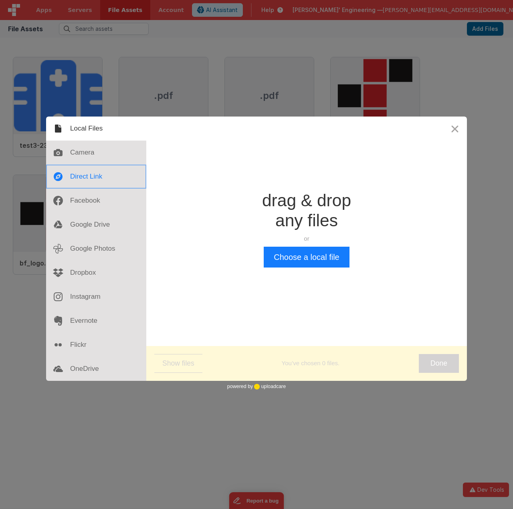
click at [86, 177] on div at bounding box center [96, 177] width 100 height 24
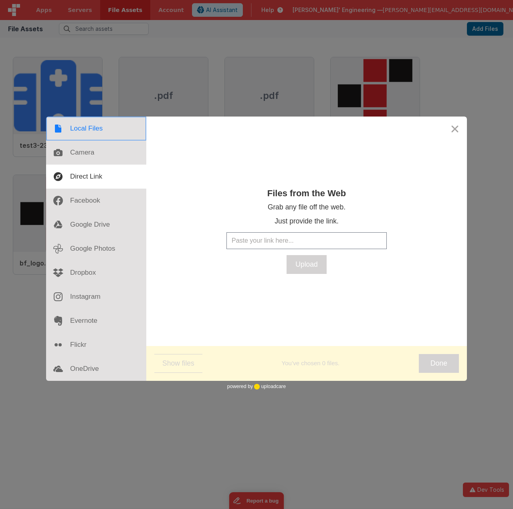
click at [92, 130] on div at bounding box center [96, 129] width 100 height 24
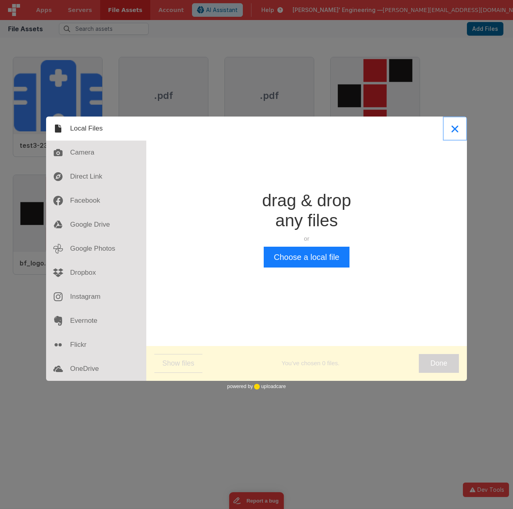
click at [454, 130] on button "Close" at bounding box center [455, 129] width 24 height 24
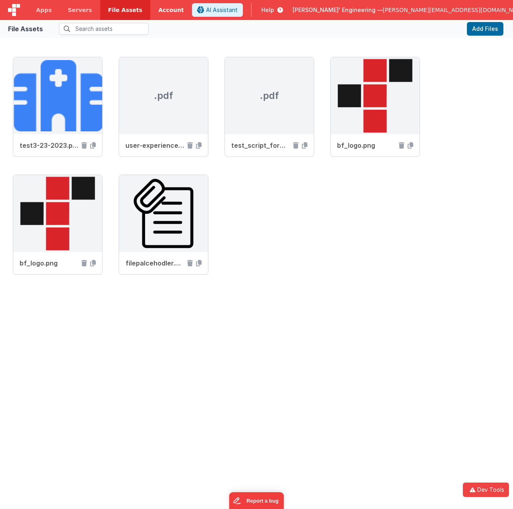
click at [160, 10] on link "Account" at bounding box center [171, 10] width 42 height 20
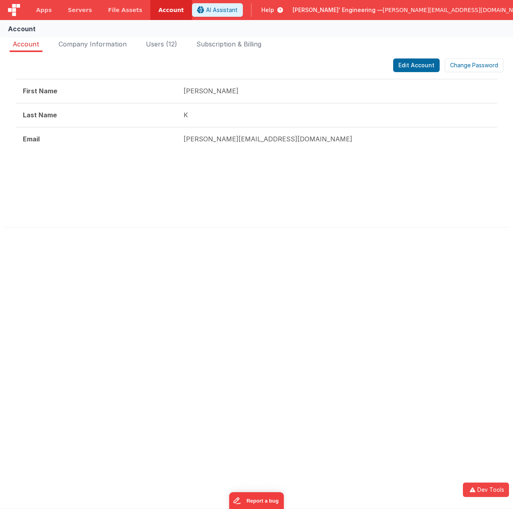
click at [282, 22] on div "Account" at bounding box center [256, 29] width 513 height 18
click at [282, 24] on div "Account" at bounding box center [256, 29] width 513 height 18
click at [96, 48] on span "Company Information" at bounding box center [92, 44] width 68 height 8
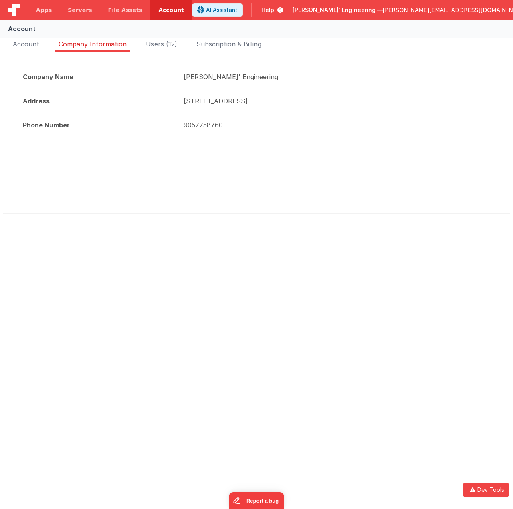
click at [2, 40] on div "Account Company Information Users (12) Subscription & Billing Edit Account Chan…" at bounding box center [256, 132] width 513 height 192
click at [24, 42] on span "Account" at bounding box center [26, 44] width 26 height 8
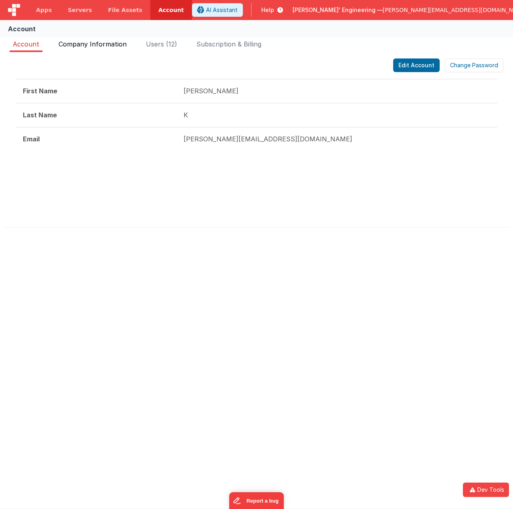
click at [88, 45] on span "Company Information" at bounding box center [92, 44] width 68 height 8
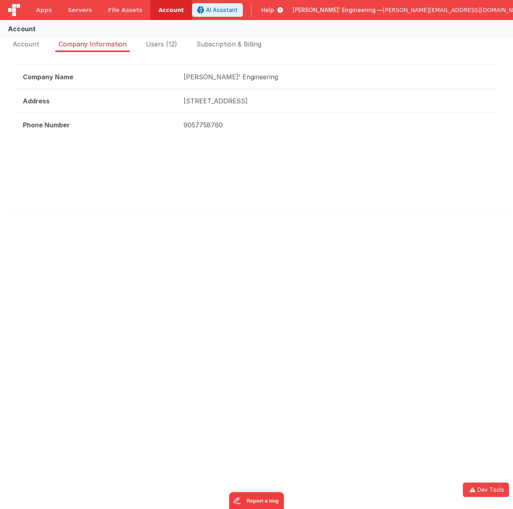
click at [163, 38] on div "Account Company Information Users (12) Subscription & Billing Edit Account Chan…" at bounding box center [256, 132] width 513 height 192
click at [166, 45] on span "Users (12)" at bounding box center [161, 44] width 31 height 8
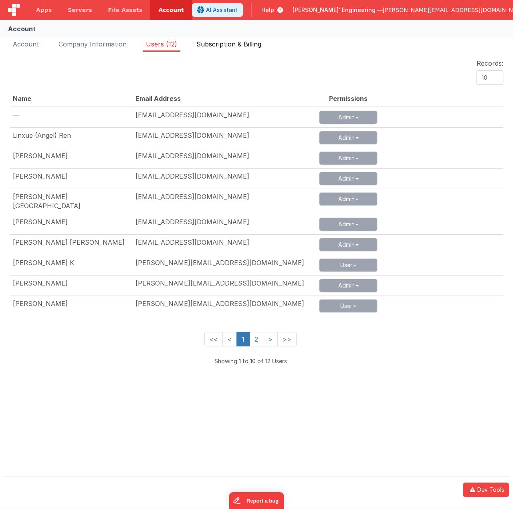
click at [209, 42] on span "Subscription & Billing" at bounding box center [228, 44] width 65 height 8
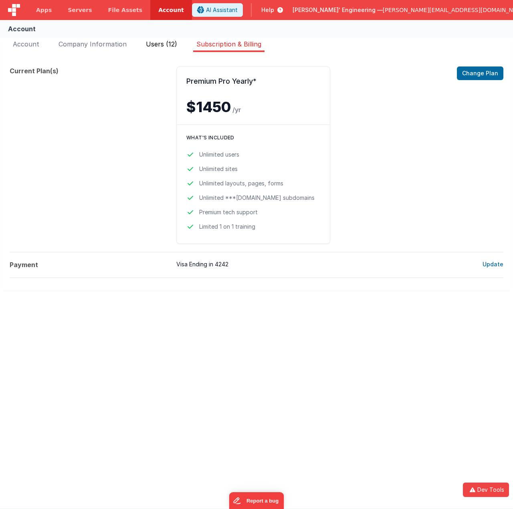
click at [164, 48] on span "Users (12)" at bounding box center [161, 44] width 31 height 8
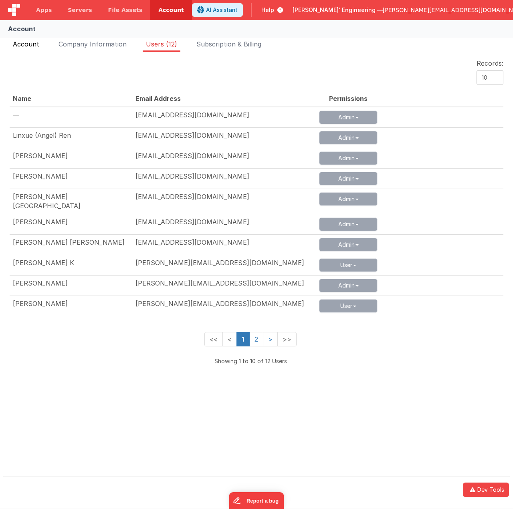
click at [37, 44] on span "Account" at bounding box center [26, 44] width 26 height 8
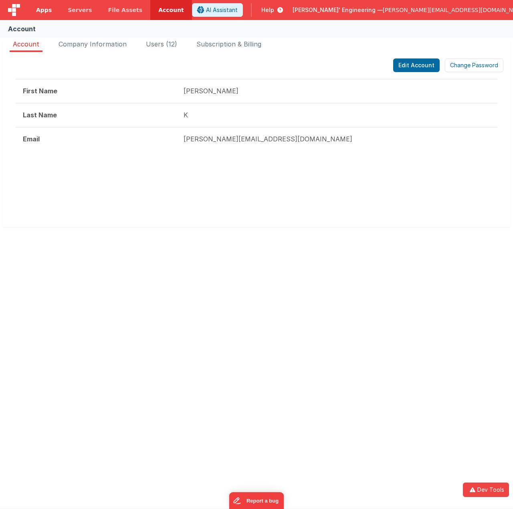
click at [50, 10] on link "Apps" at bounding box center [44, 10] width 32 height 20
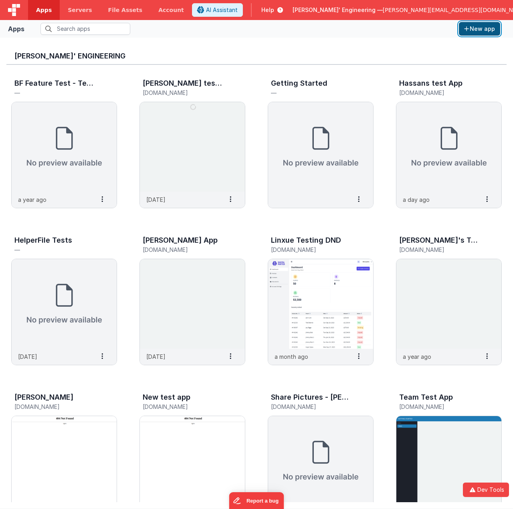
click at [485, 28] on button "New app" at bounding box center [479, 29] width 41 height 14
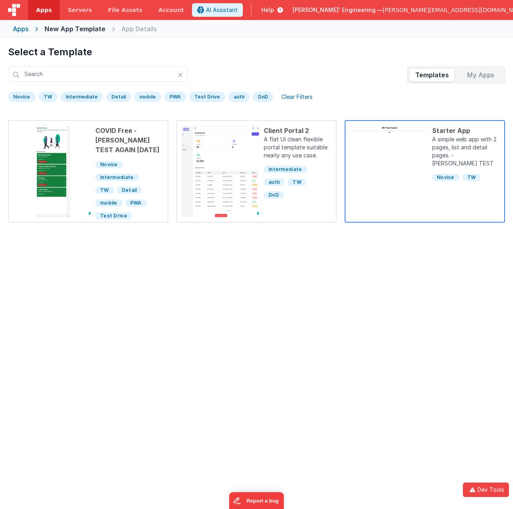
click at [481, 197] on div "Starter App A simple web app with 2 pages, list and detail pages. - [PERSON_NAM…" at bounding box center [463, 171] width 72 height 91
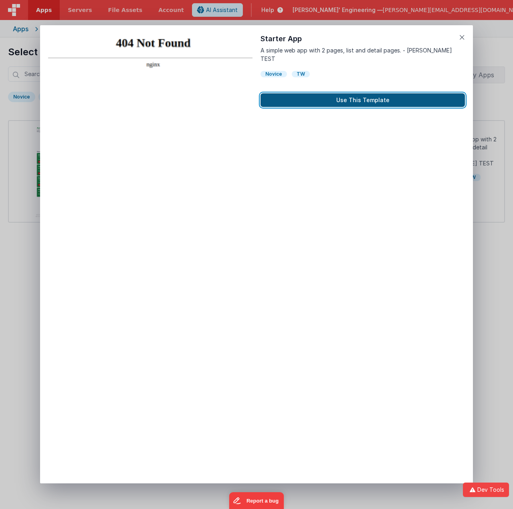
click at [358, 93] on button "Use This Template" at bounding box center [362, 100] width 204 height 14
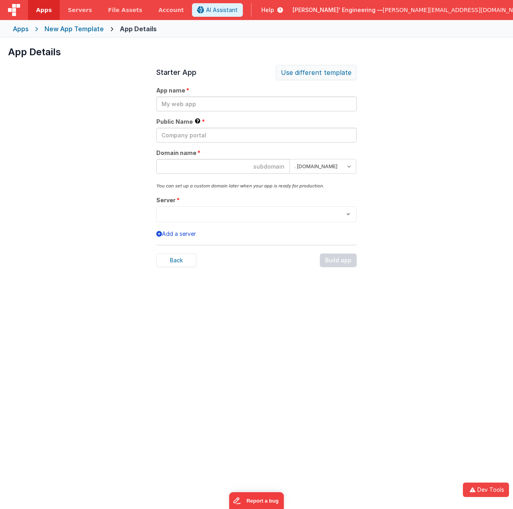
click at [338, 79] on div "Use different template" at bounding box center [316, 72] width 81 height 15
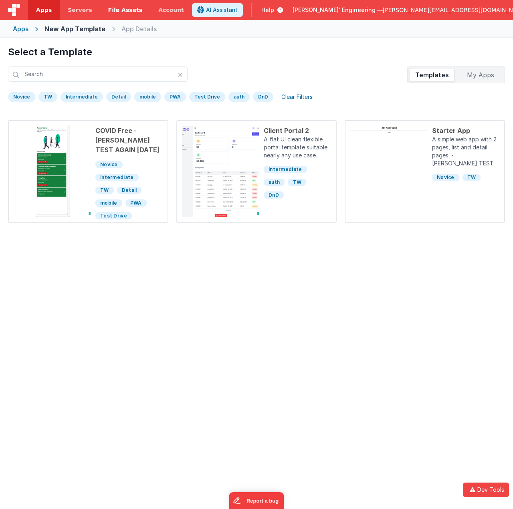
click at [113, 14] on link "File Assets" at bounding box center [125, 10] width 50 height 20
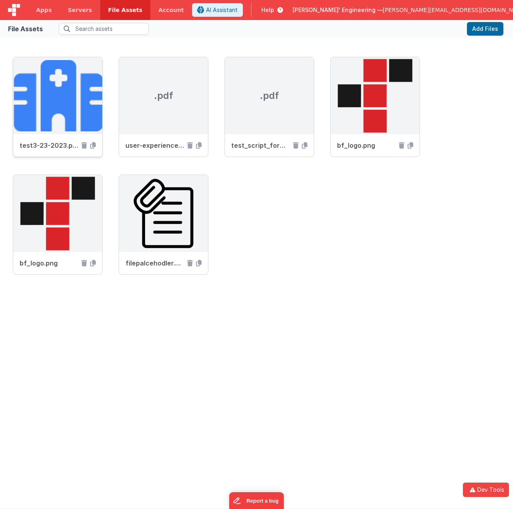
click at [62, 93] on img at bounding box center [57, 95] width 89 height 77
click at [73, 95] on img at bounding box center [57, 95] width 89 height 77
click at [78, 8] on span "Servers" at bounding box center [80, 10] width 24 height 8
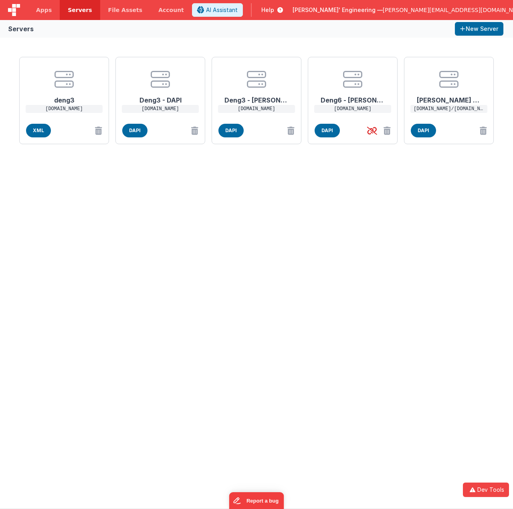
click at [13, 11] on img at bounding box center [14, 10] width 12 height 12
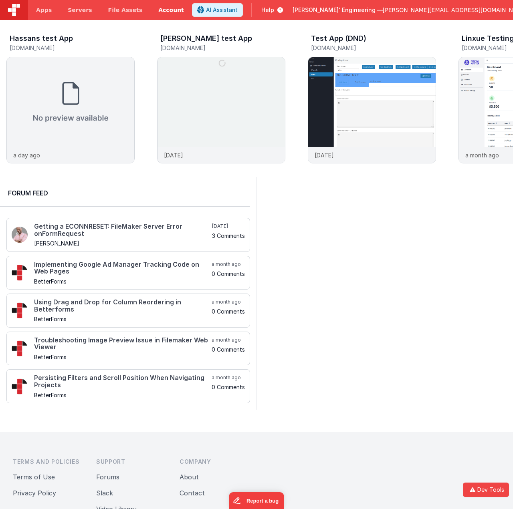
click at [160, 4] on link "Account" at bounding box center [171, 10] width 42 height 20
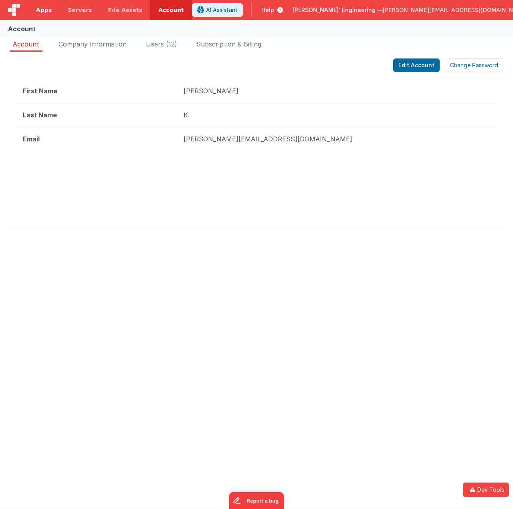
click at [44, 12] on span "Apps" at bounding box center [44, 10] width 16 height 8
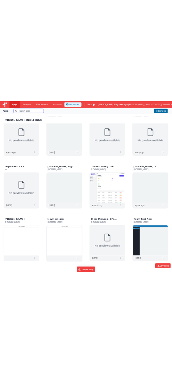
scroll to position [195, 0]
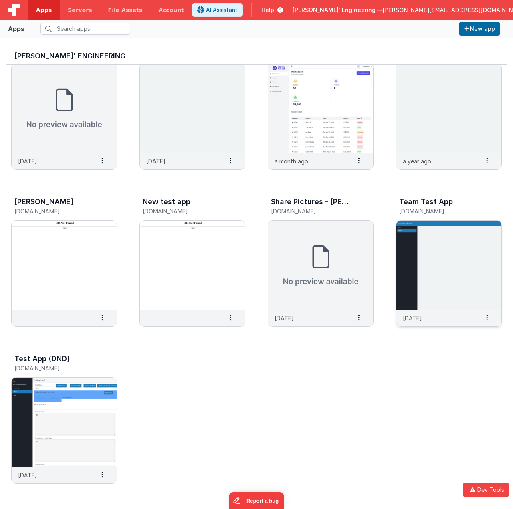
click at [481, 261] on img at bounding box center [448, 266] width 105 height 90
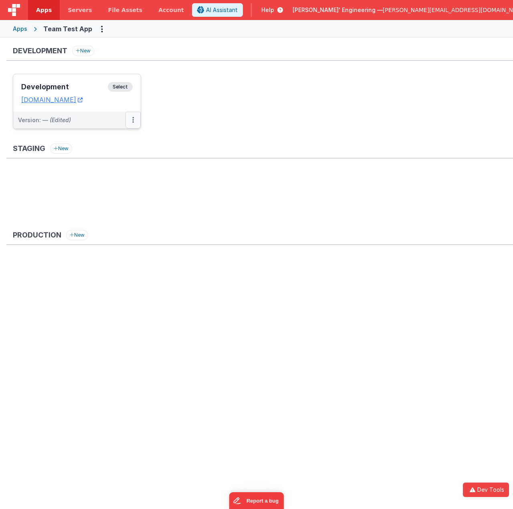
click at [135, 118] on button at bounding box center [132, 120] width 15 height 17
click at [80, 237] on div at bounding box center [256, 254] width 513 height 509
click at [101, 29] on icon "Options" at bounding box center [102, 29] width 2 height 0
click at [134, 119] on button at bounding box center [256, 254] width 513 height 509
click at [134, 119] on button at bounding box center [132, 120] width 15 height 17
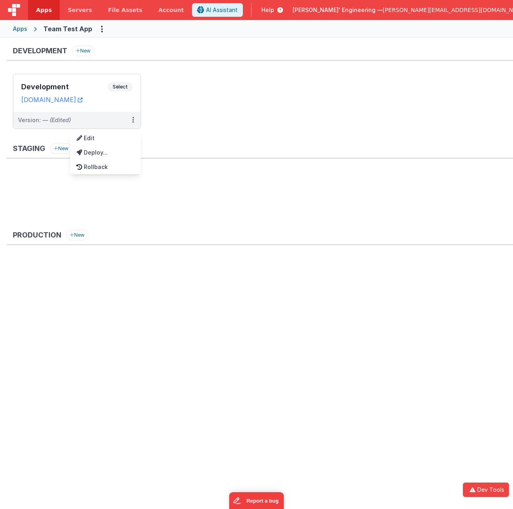
click at [101, 30] on div at bounding box center [256, 254] width 513 height 509
click at [101, 29] on icon "Options" at bounding box center [102, 29] width 2 height 0
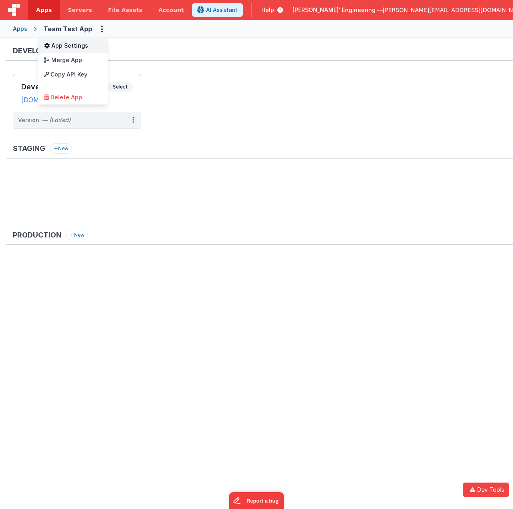
click at [93, 46] on link "App Settings" at bounding box center [73, 45] width 70 height 14
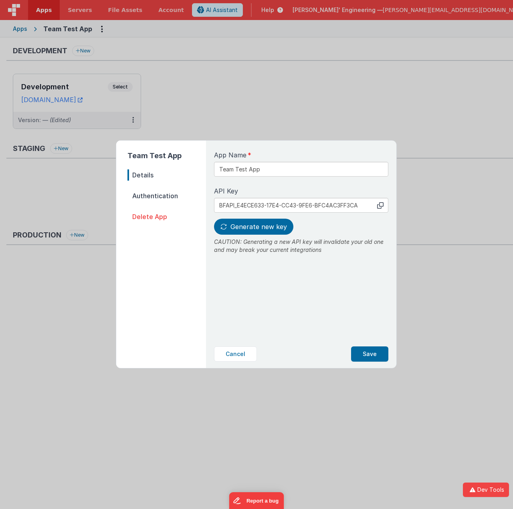
click at [155, 195] on span "Authentication" at bounding box center [166, 195] width 79 height 11
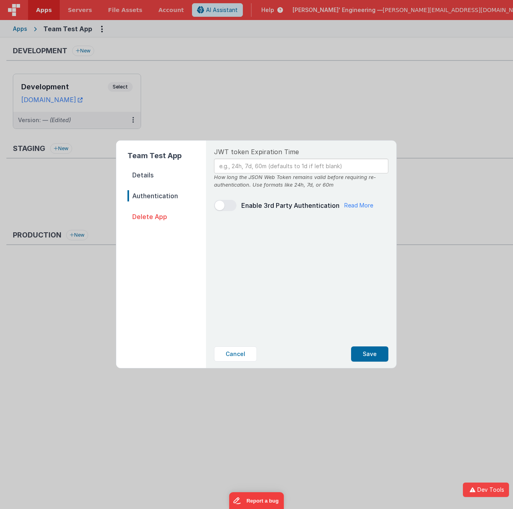
click at [146, 174] on span "Details" at bounding box center [166, 174] width 79 height 11
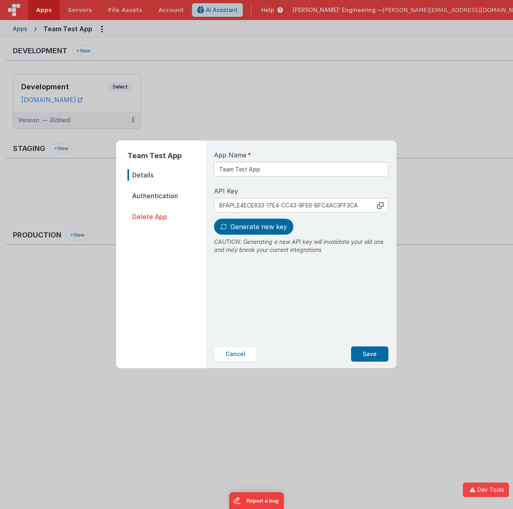
click at [380, 208] on icon at bounding box center [380, 205] width 6 height 6
click at [385, 206] on div at bounding box center [382, 205] width 11 height 15
click at [380, 206] on icon at bounding box center [380, 205] width 6 height 6
click at [382, 202] on icon at bounding box center [380, 205] width 6 height 6
click at [141, 197] on span "Authentication" at bounding box center [166, 195] width 79 height 11
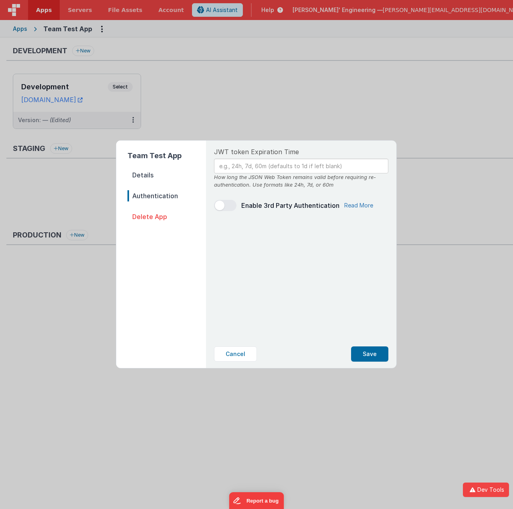
click at [362, 205] on link "Read More" at bounding box center [358, 205] width 29 height 8
click at [240, 165] on input "text" at bounding box center [301, 166] width 174 height 15
click at [232, 357] on button "Cancel" at bounding box center [235, 353] width 43 height 15
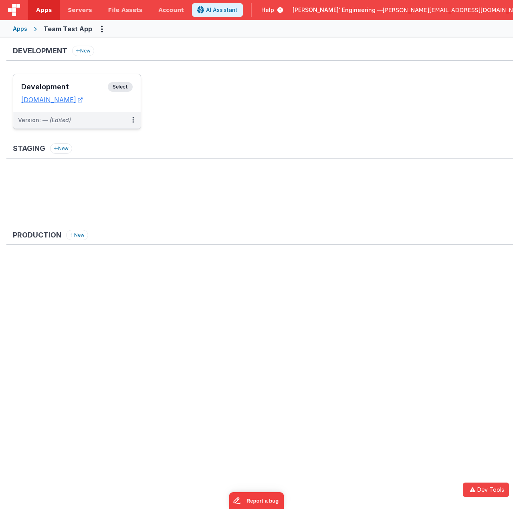
click at [122, 84] on span "Select" at bounding box center [120, 87] width 25 height 10
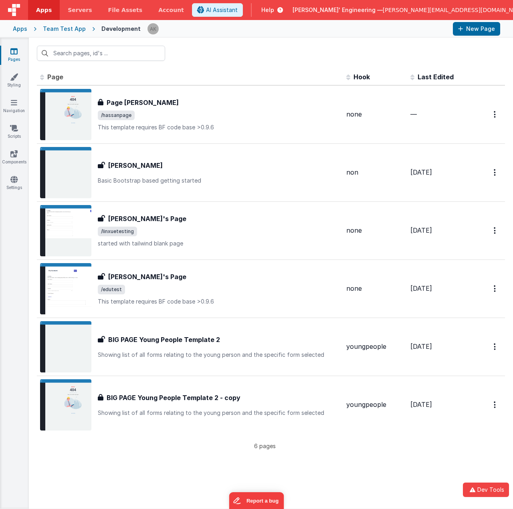
click at [349, 76] on span at bounding box center [349, 76] width 7 height 8
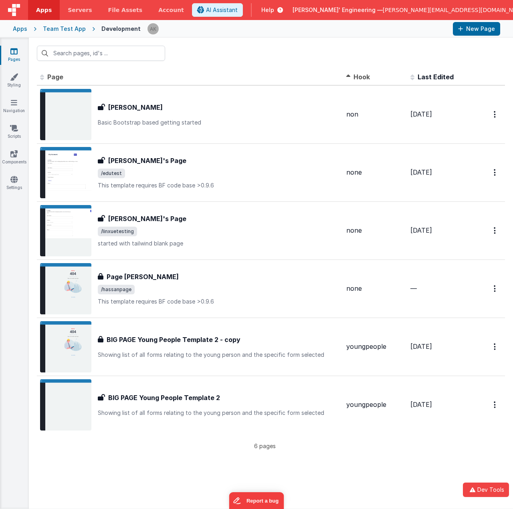
click at [349, 76] on span at bounding box center [349, 76] width 7 height 8
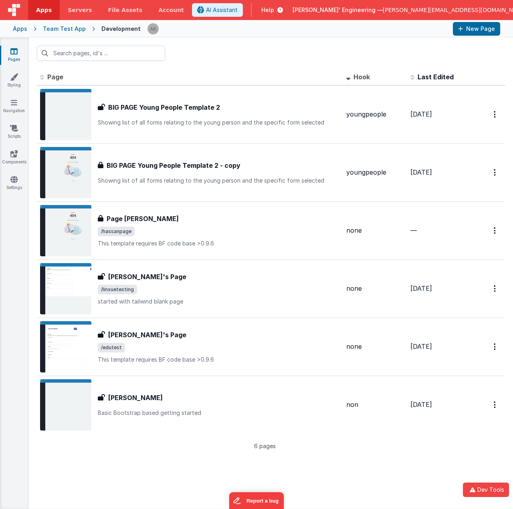
click at [417, 77] on span "Last Edited" at bounding box center [435, 77] width 36 height 8
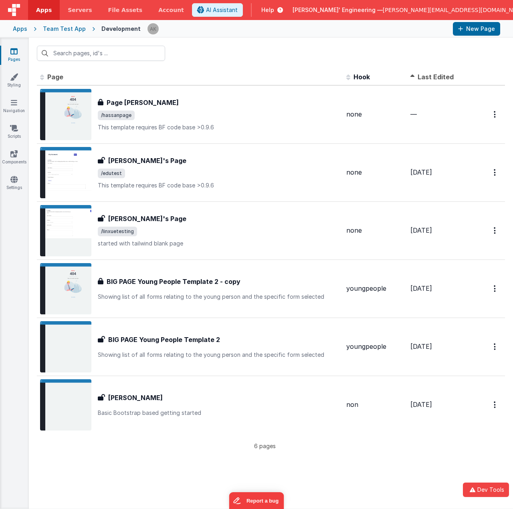
click at [417, 77] on span "Last Edited" at bounding box center [435, 77] width 36 height 8
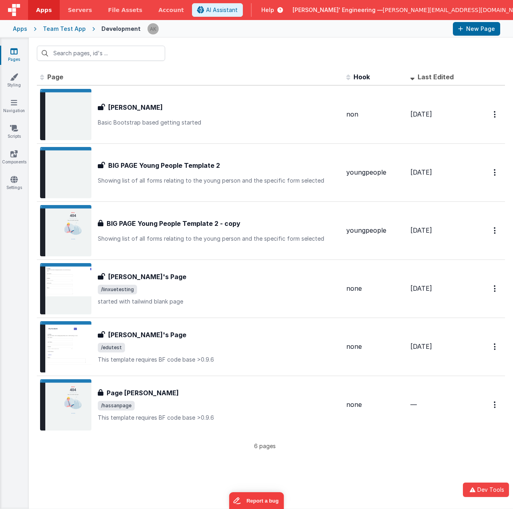
click at [48, 76] on span "Page" at bounding box center [55, 77] width 16 height 8
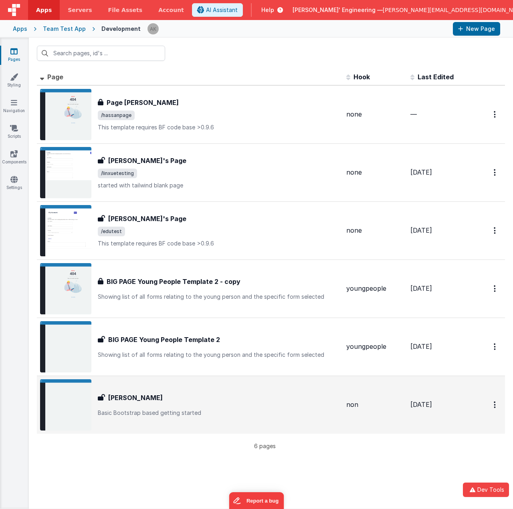
click at [279, 406] on div "[PERSON_NAME] [PERSON_NAME] Basic Bootstrap based getting started" at bounding box center [219, 405] width 242 height 24
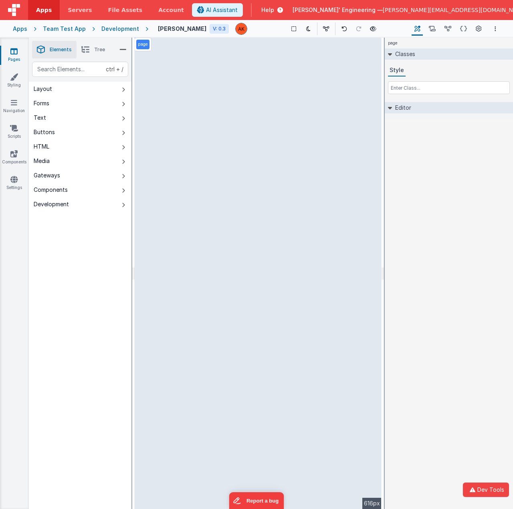
click at [507, 12] on div "AI Assistant Help [PERSON_NAME]' Engineering — [PERSON_NAME][EMAIL_ADDRESS][DOM…" at bounding box center [367, 10] width 350 height 14
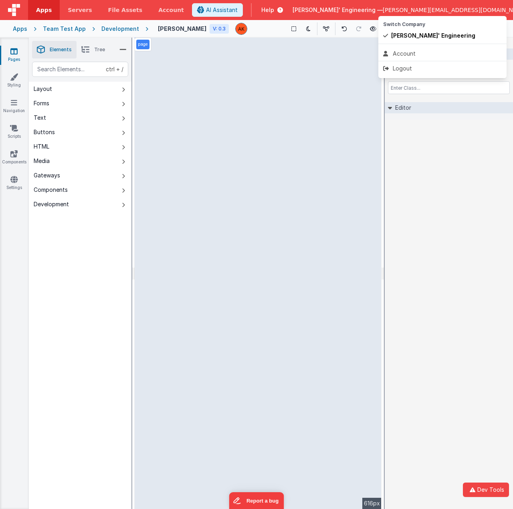
click at [503, 8] on button at bounding box center [256, 254] width 513 height 509
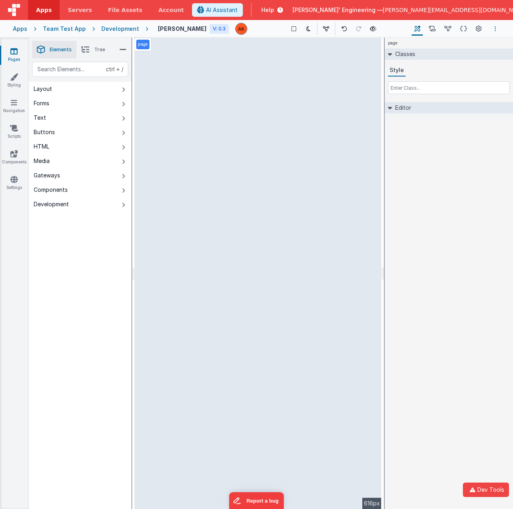
click at [492, 27] on button "Options" at bounding box center [495, 29] width 10 height 10
click at [455, 57] on link "Duplicate" at bounding box center [455, 59] width 89 height 14
click at [114, 26] on div "Development" at bounding box center [120, 29] width 38 height 8
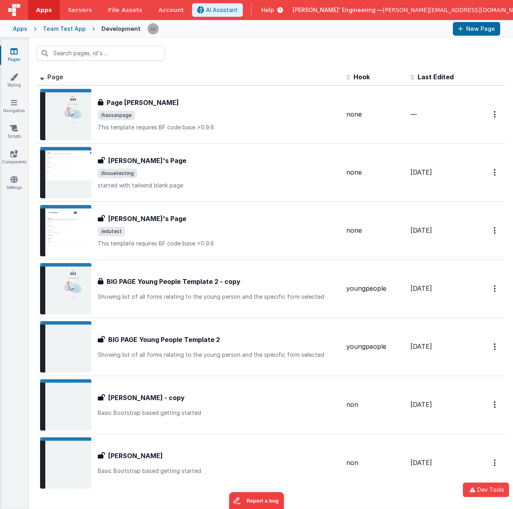
click at [13, 9] on img at bounding box center [14, 10] width 12 height 12
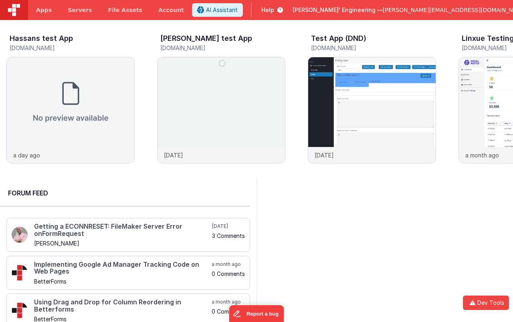
drag, startPoint x: 512, startPoint y: 20, endPoint x: 466, endPoint y: 18, distance: 46.1
click at [466, 18] on div "Apps Servers File Assets Account Some FUTURE Slot AI Assistant Help [PERSON_NAM…" at bounding box center [256, 161] width 513 height 322
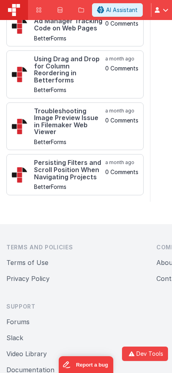
scroll to position [323, 0]
